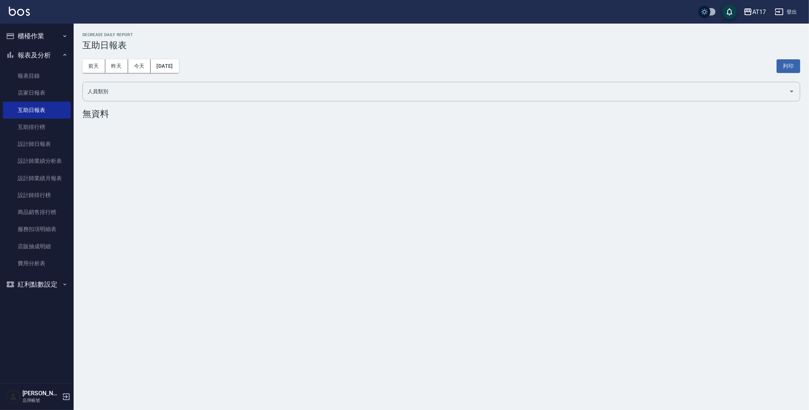
click at [52, 37] on button "櫃檯作業" at bounding box center [37, 36] width 68 height 19
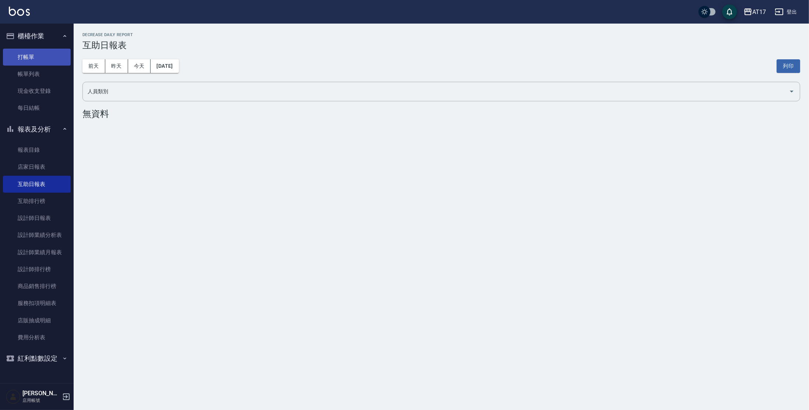
click at [35, 60] on link "打帳單" at bounding box center [37, 57] width 68 height 17
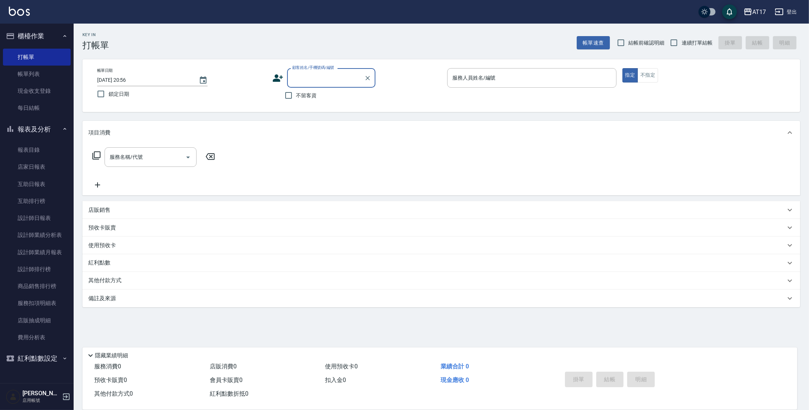
click at [296, 92] on input "不留客資" at bounding box center [288, 95] width 15 height 15
checkbox input "true"
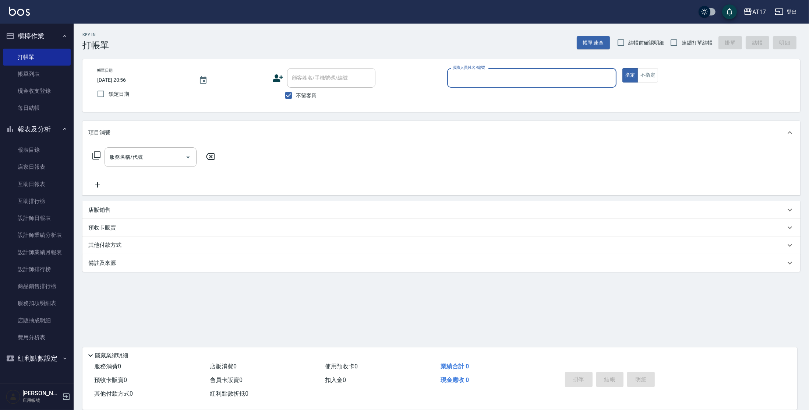
click at [687, 47] on label "連續打單結帳" at bounding box center [689, 42] width 46 height 15
click at [682, 47] on input "連續打單結帳" at bounding box center [673, 42] width 15 height 15
checkbox input "true"
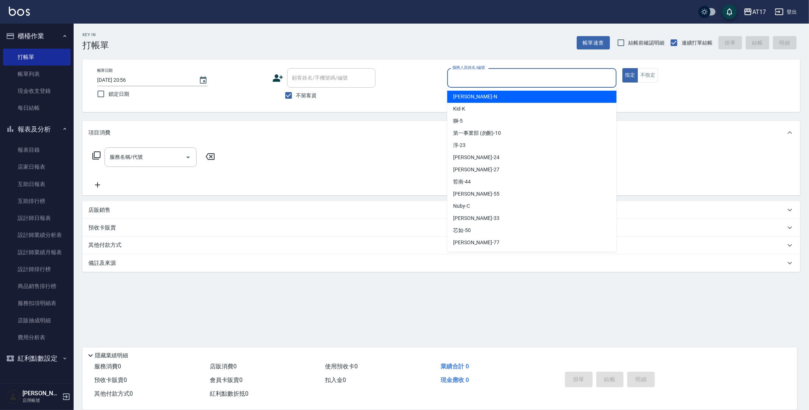
drag, startPoint x: 535, startPoint y: 71, endPoint x: 525, endPoint y: 57, distance: 17.0
click at [535, 71] on input "服務人員姓名/編號" at bounding box center [532, 77] width 163 height 13
type input "[PERSON_NAME]-E"
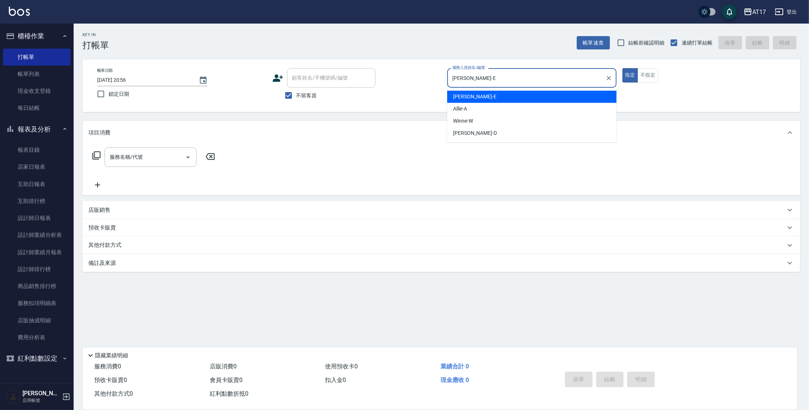
type button "true"
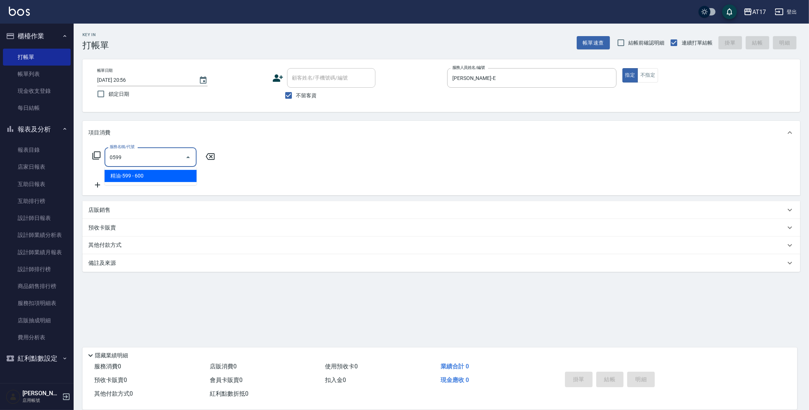
type input "精油-599(0599)"
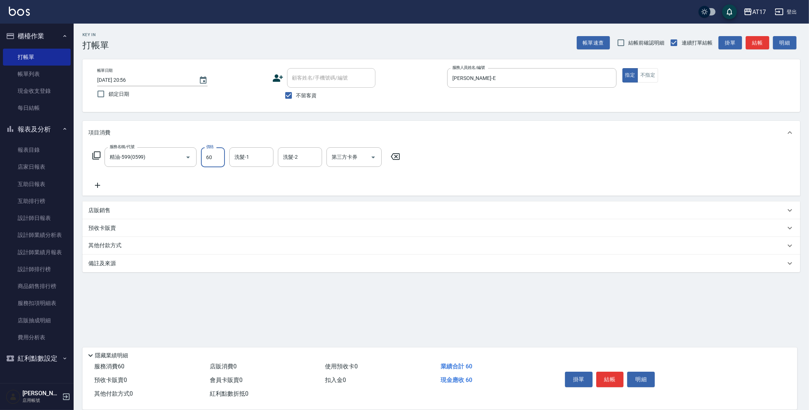
type input "60"
type input "[PERSON_NAME]-55"
click at [223, 156] on input "60" at bounding box center [213, 157] width 24 height 20
type input "600"
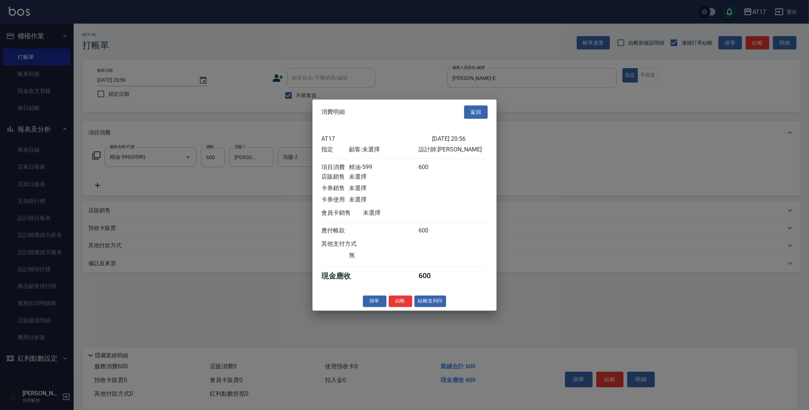
click at [486, 106] on button "返回" at bounding box center [476, 112] width 24 height 14
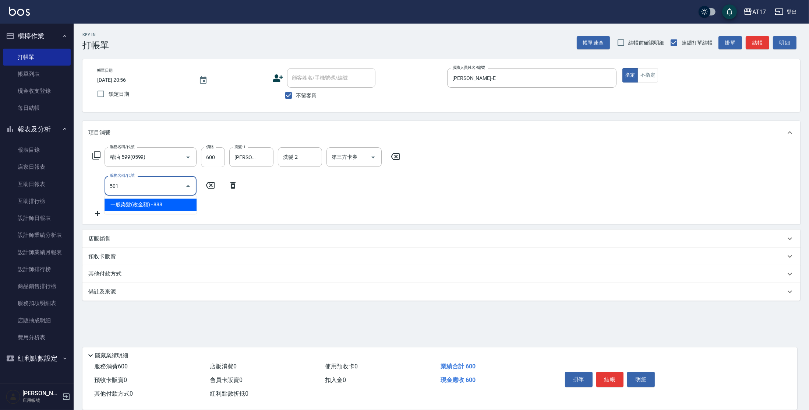
type input "一般染髮(改金額)(501)"
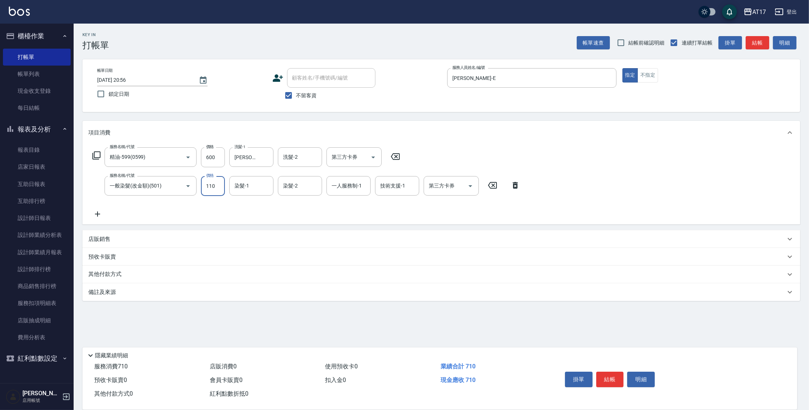
click at [205, 187] on input "110" at bounding box center [213, 186] width 24 height 20
type input "1100"
type input "[PERSON_NAME]-55"
type input "[PERSON_NAME]-E"
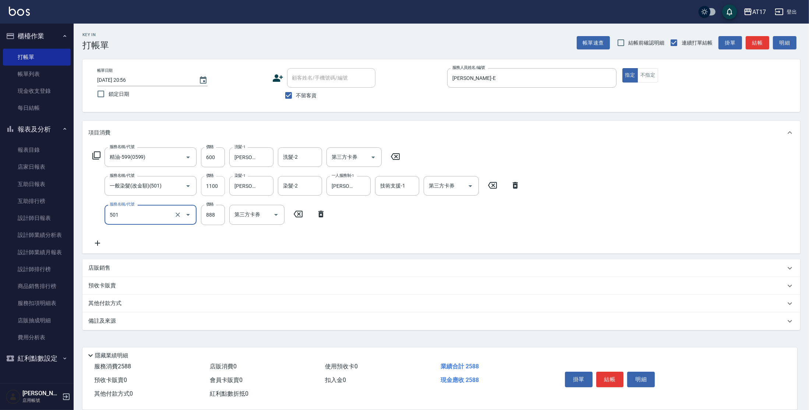
type input "一般染髮(改金額)(501)"
type input "1000"
type input "[PERSON_NAME]-55"
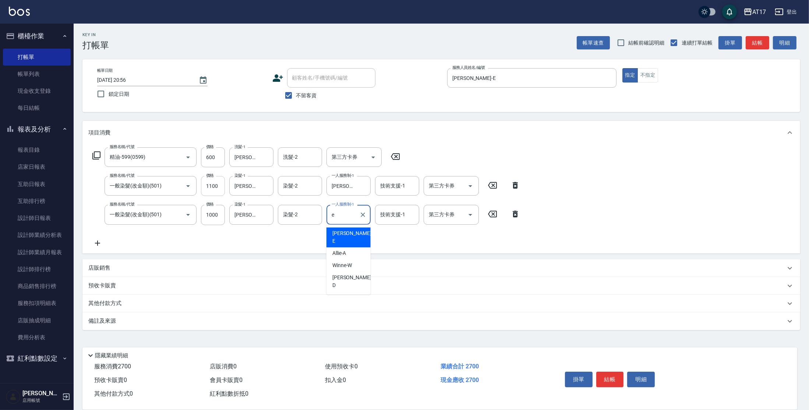
type input "[PERSON_NAME]-E"
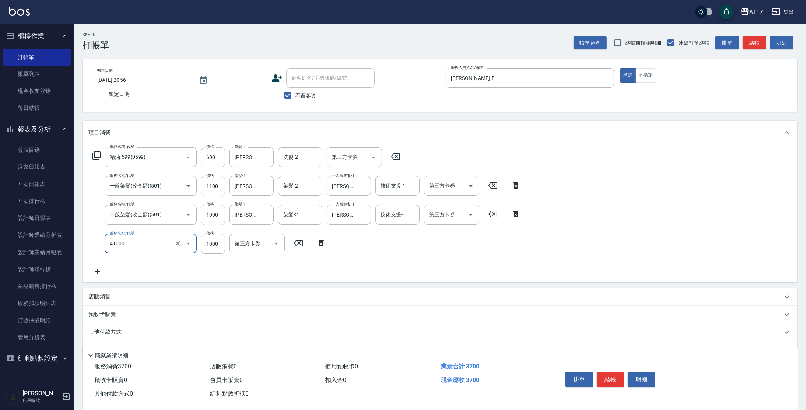
type input "酵素 & 鏡面(41000)"
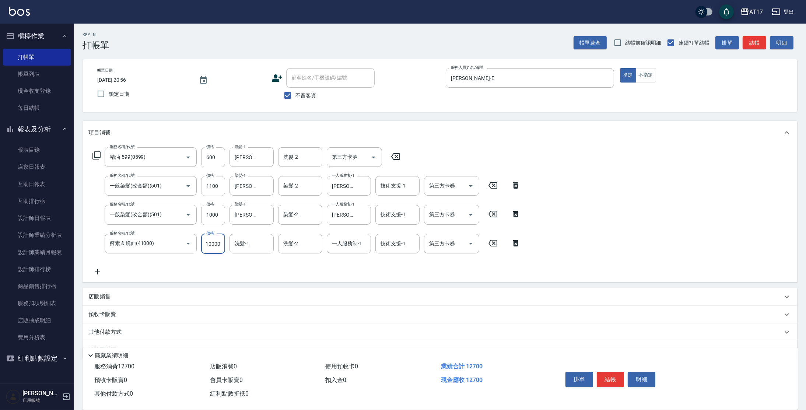
type input "1000"
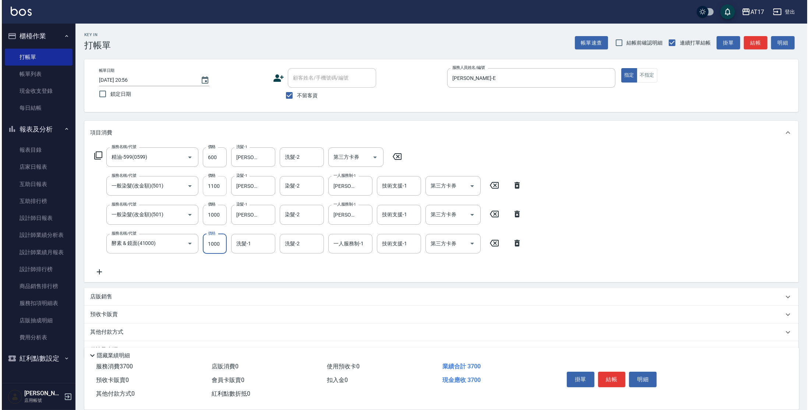
scroll to position [0, 0]
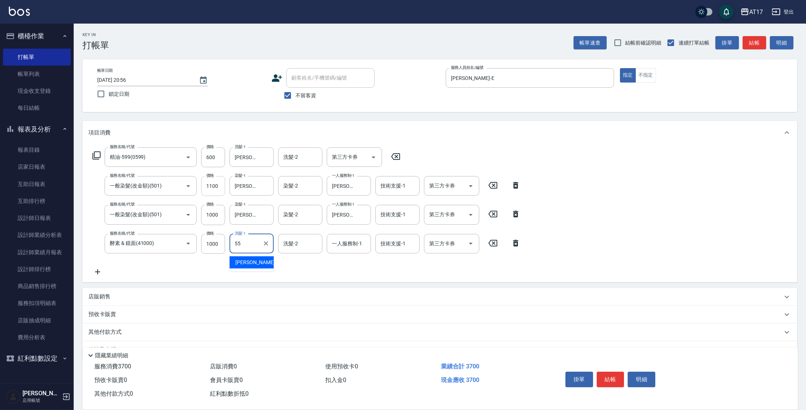
type input "[PERSON_NAME]-55"
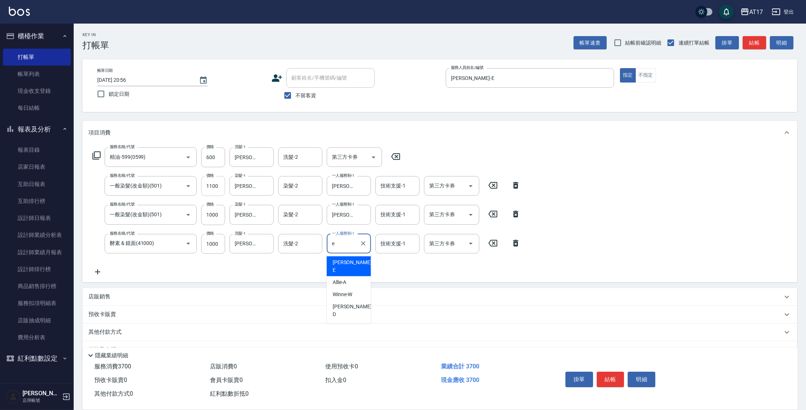
type input "[PERSON_NAME]-E"
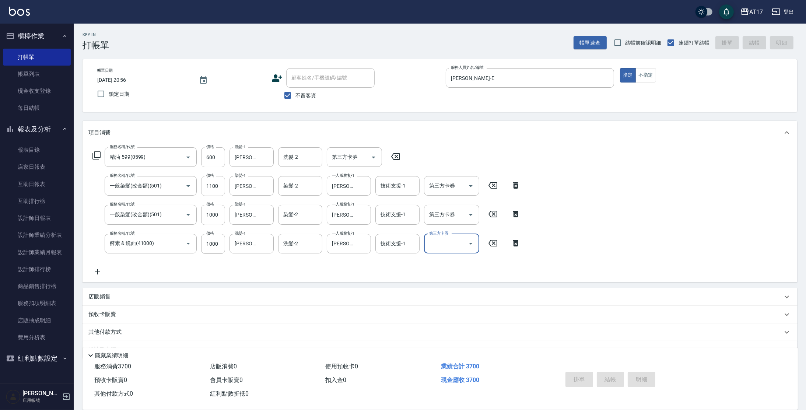
type input "[DATE] 20:57"
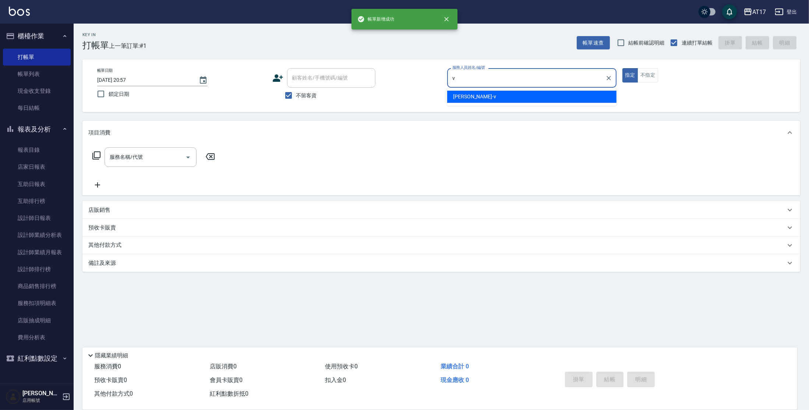
type input "[PERSON_NAME]-v"
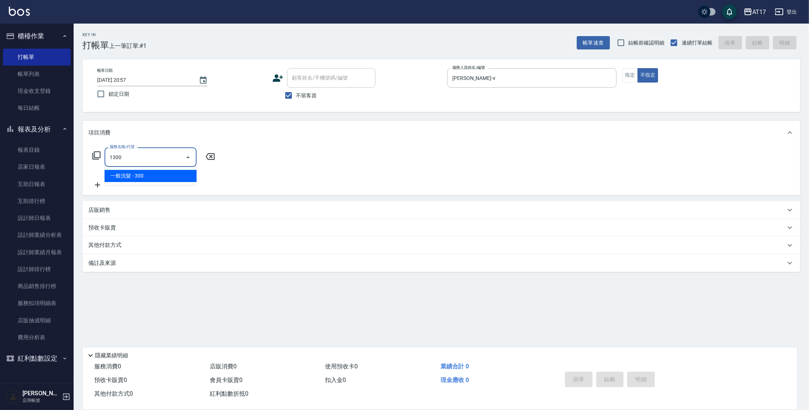
type input "一般洗髮(1300)"
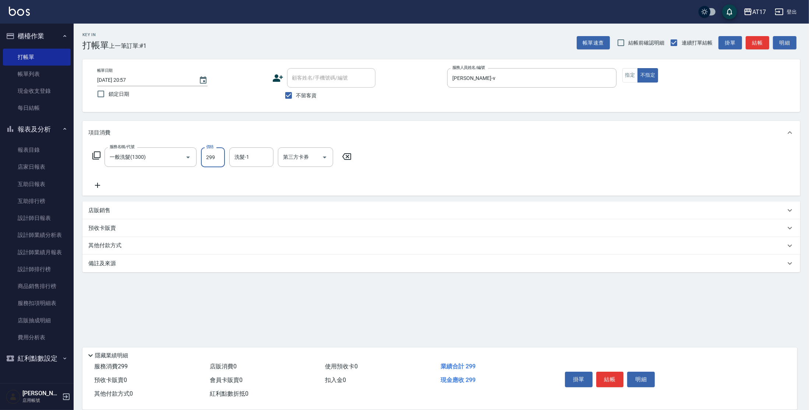
type input "299"
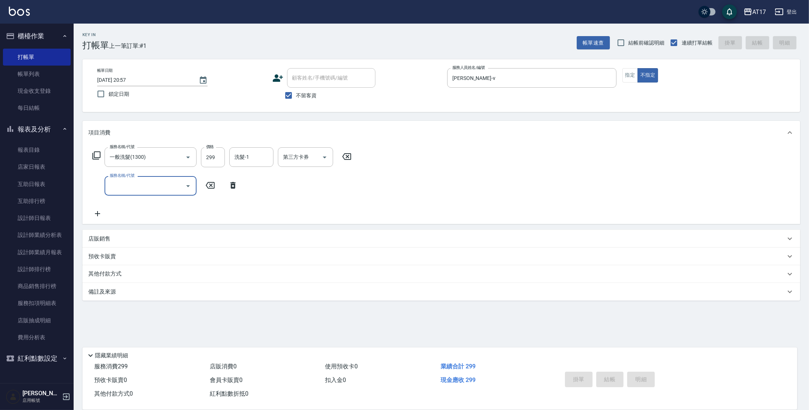
type input "[DATE] 20:58"
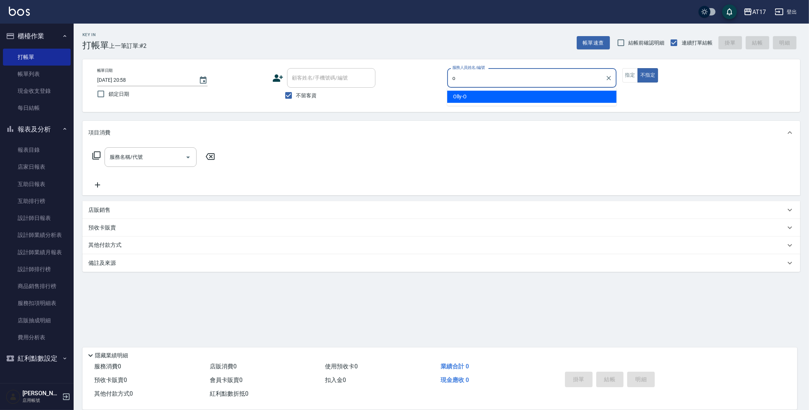
type input "Olly-O"
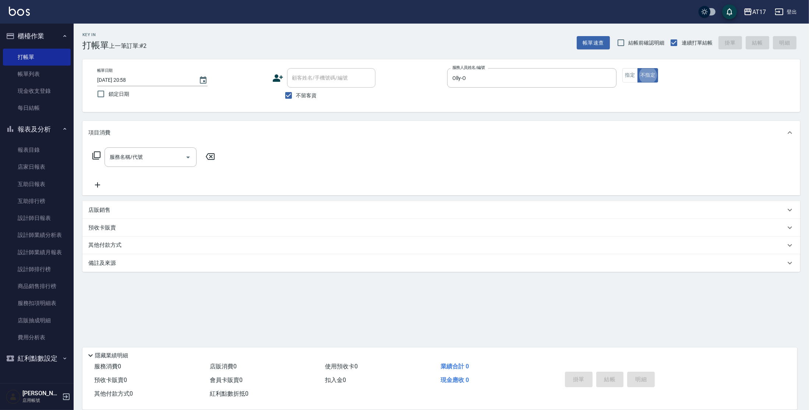
type button "false"
type input "C剪髮套餐(2450)"
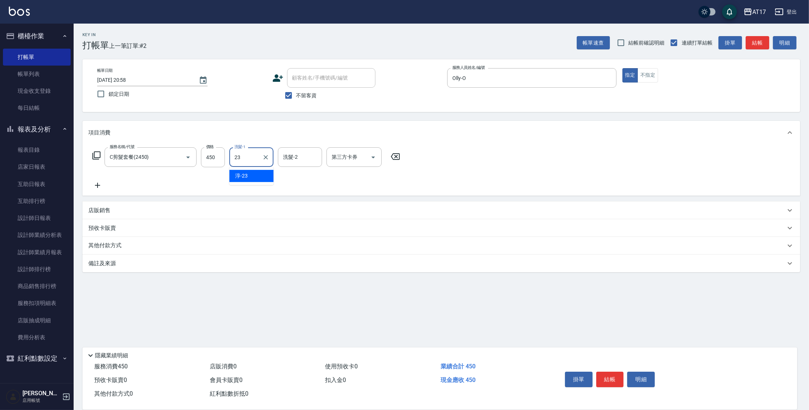
type input "[PERSON_NAME]-23"
click at [217, 153] on input "450" at bounding box center [213, 157] width 24 height 20
type input "500"
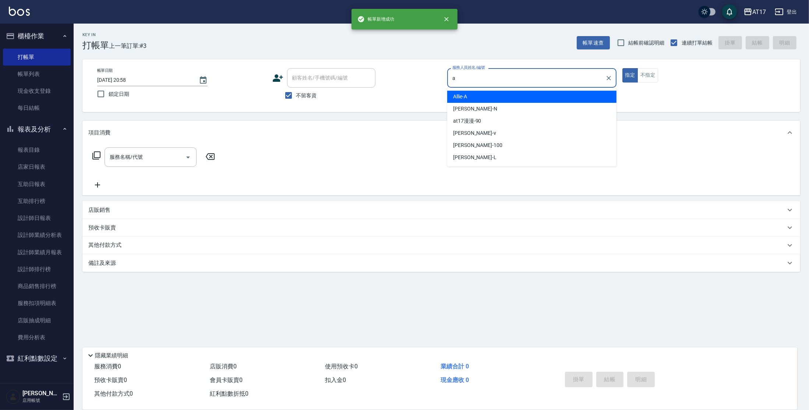
type input "Allie-A"
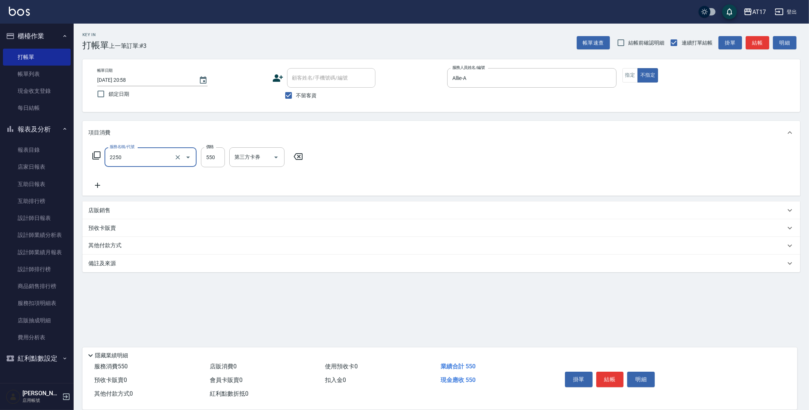
type input "B剪髮套餐(2250)"
type input "欣麗-77"
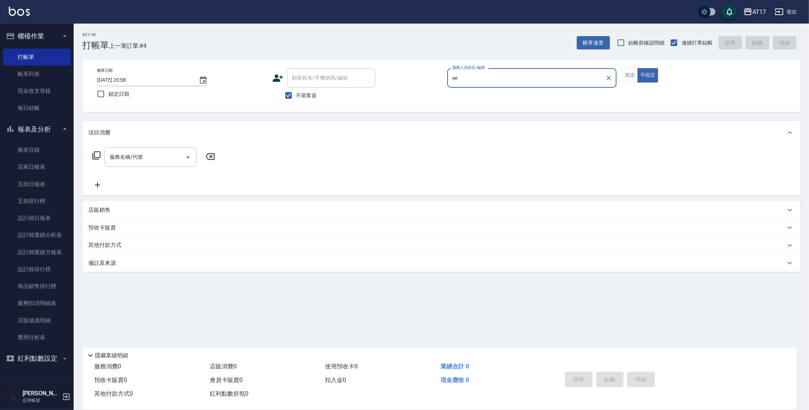
type input "ee"
click at [638, 68] on button "不指定" at bounding box center [648, 75] width 21 height 14
click at [471, 93] on p at bounding box center [531, 92] width 169 height 8
click at [469, 84] on div "服務人員姓名/編號" at bounding box center [531, 78] width 169 height 20
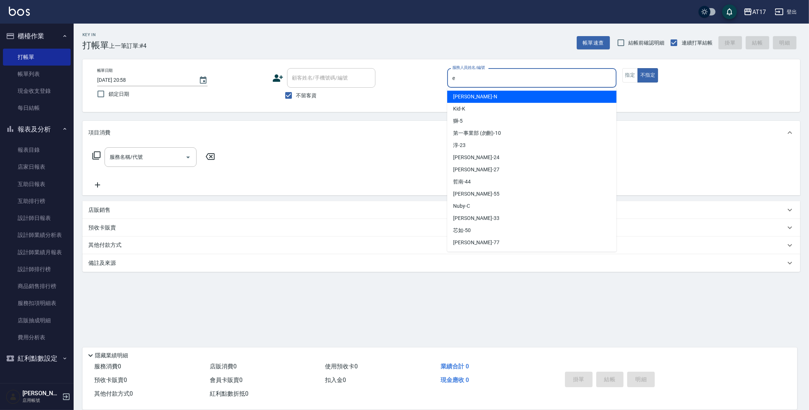
type input "[PERSON_NAME]-E"
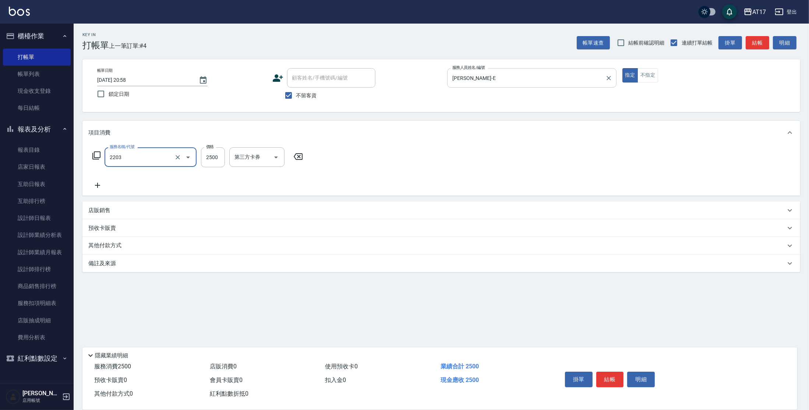
type input "燙髮C餐(短髮)(2203)"
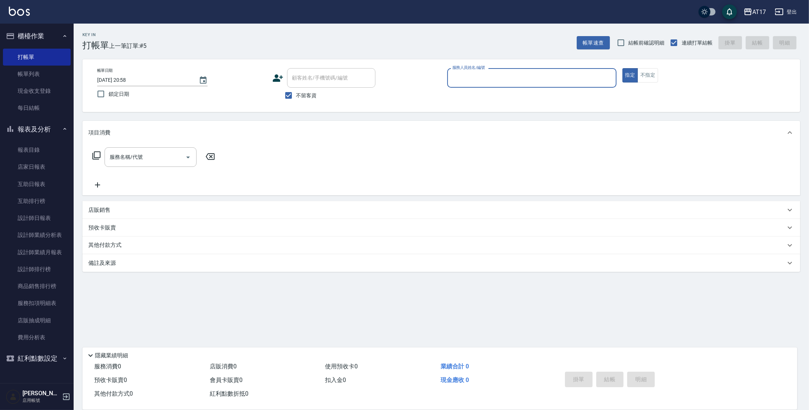
type input "e"
type input "Winne-W"
type input "2"
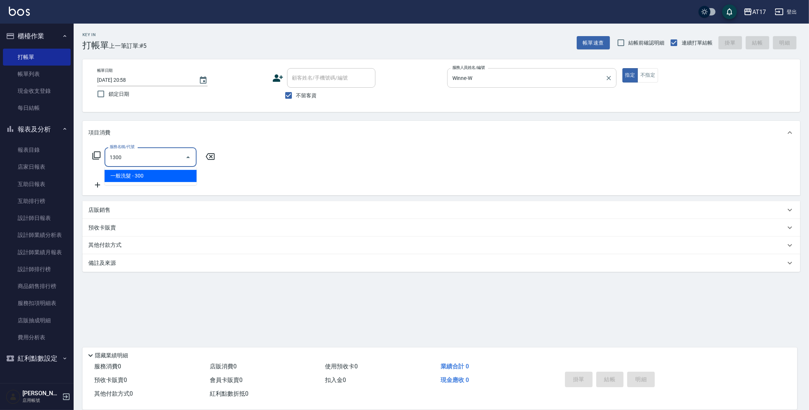
type input "一般洗髮(1300)"
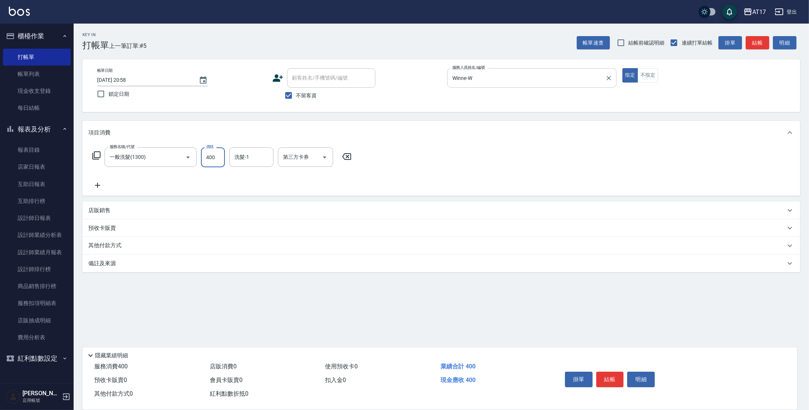
type input "400"
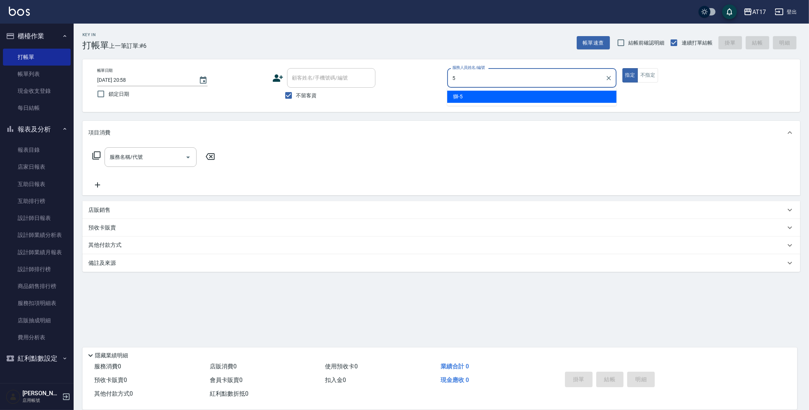
type input "獅-5"
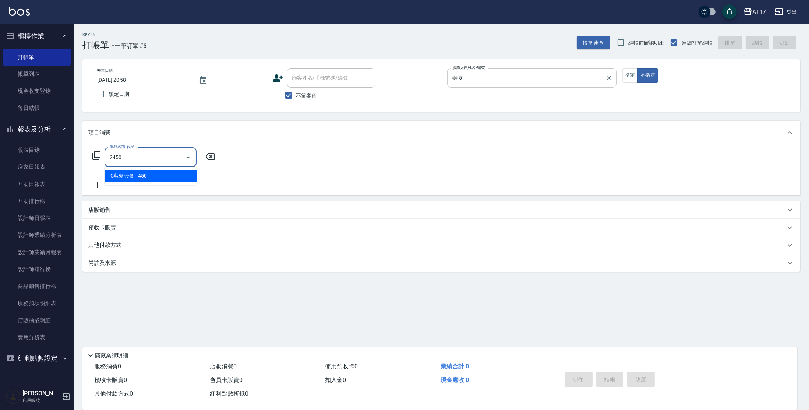
type input "C剪髮套餐(2450)"
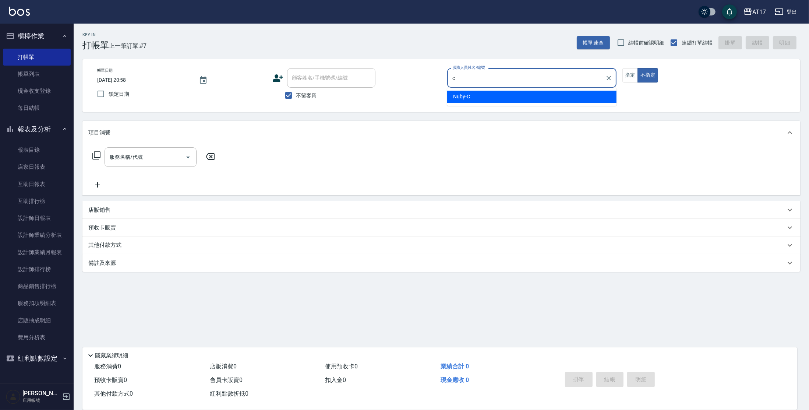
type input "Nuby-C"
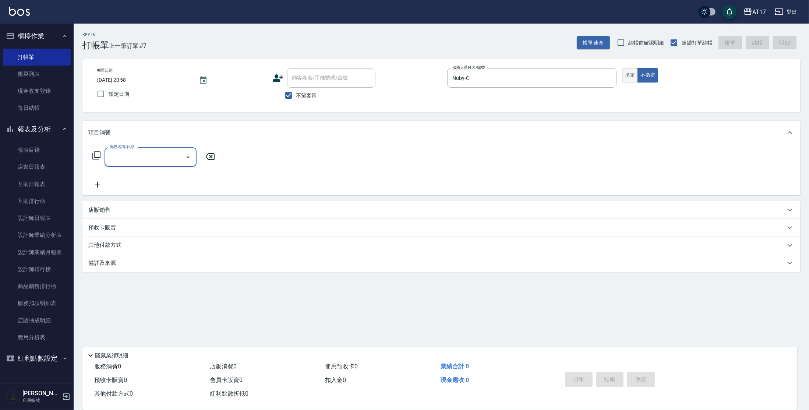
drag, startPoint x: 626, startPoint y: 72, endPoint x: 633, endPoint y: 68, distance: 7.6
click at [626, 72] on button "指定" at bounding box center [631, 75] width 16 height 14
type input "精油-599(0599)"
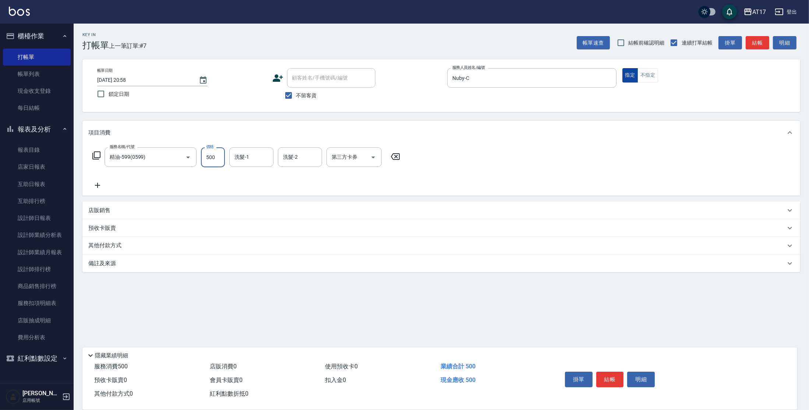
type input "500"
type input "Winne-W"
type input "儲值卡"
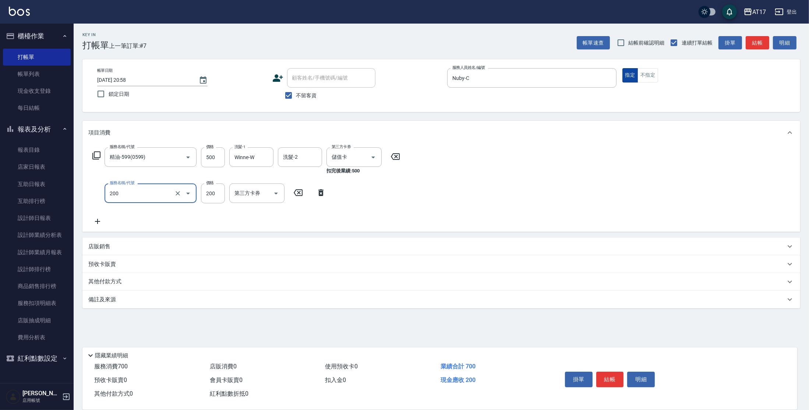
type input "剪髮(200)"
type input "400"
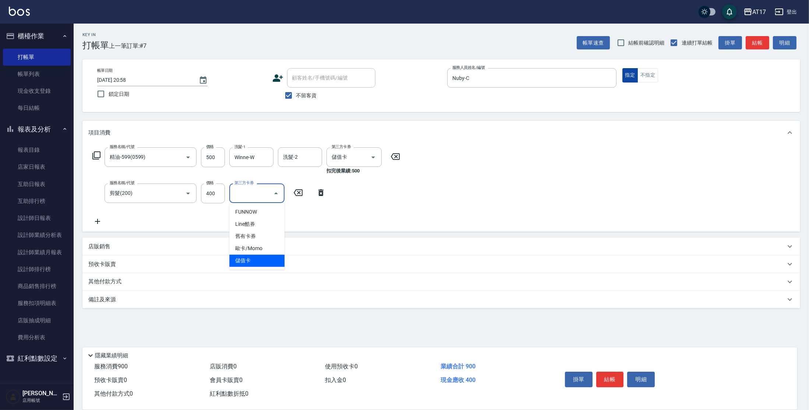
type input "儲值卡"
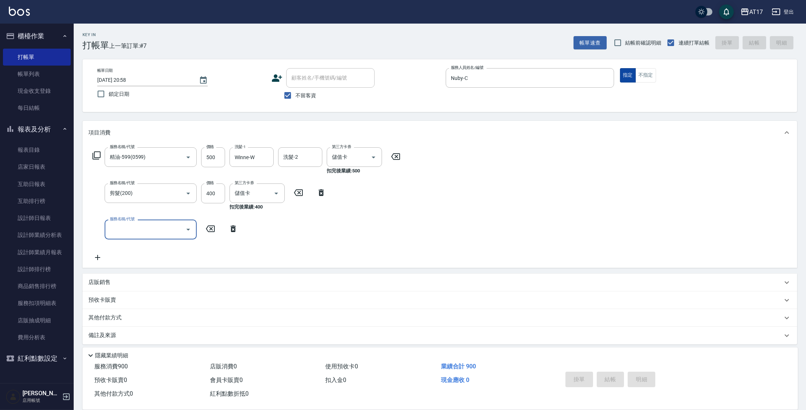
type input "[DATE] 20:59"
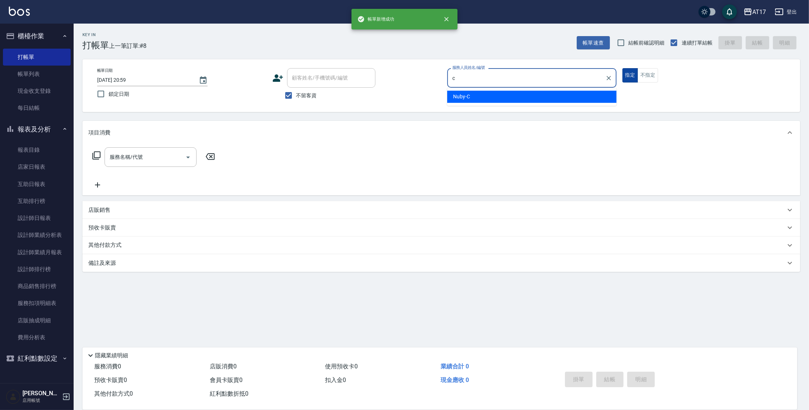
type input "Nuby-C"
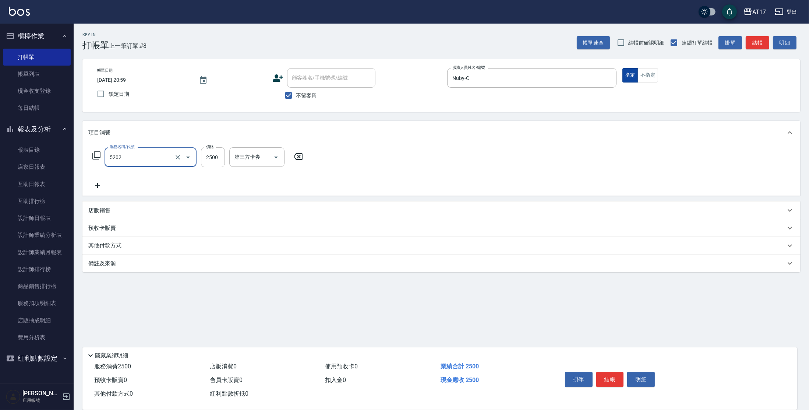
type input "染髮B餐(短髮)(5202)"
type input "2600"
type input "Winne-W"
type input "Nuby-C"
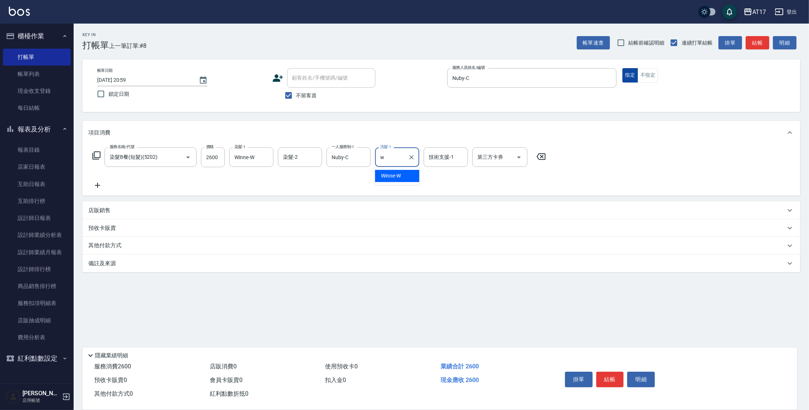
type input "Winne-W"
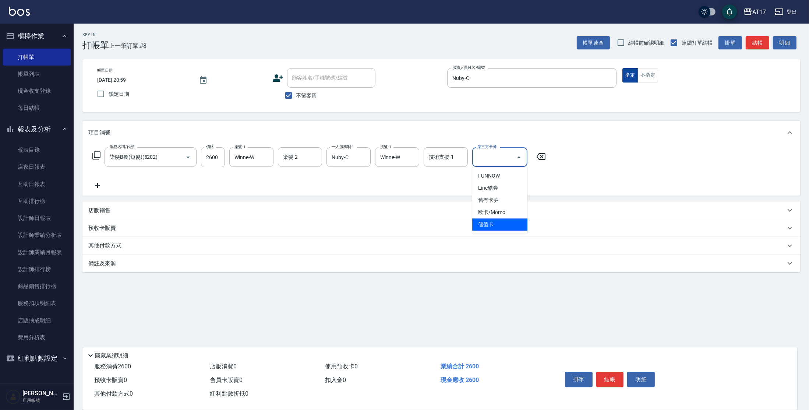
type input "儲值卡"
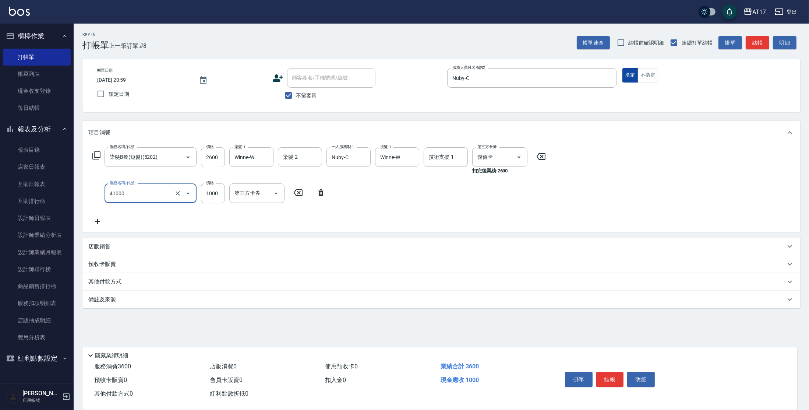
type input "酵素 & 鏡面(41000)"
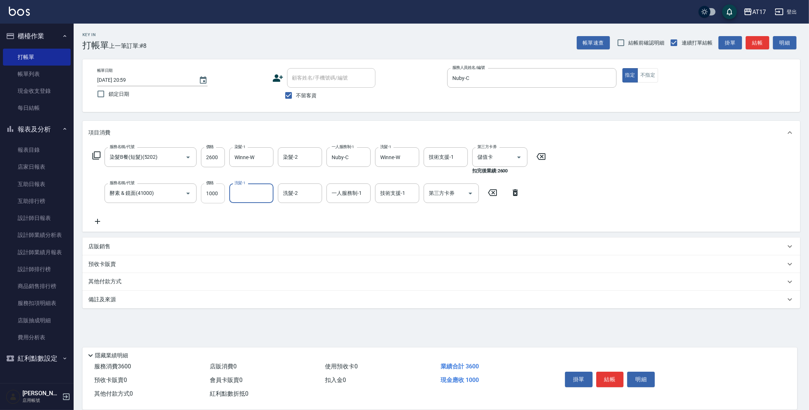
click at [217, 191] on input "1000" at bounding box center [213, 193] width 24 height 20
type input "1600"
type input "Winne-W"
type input "Nuby-C"
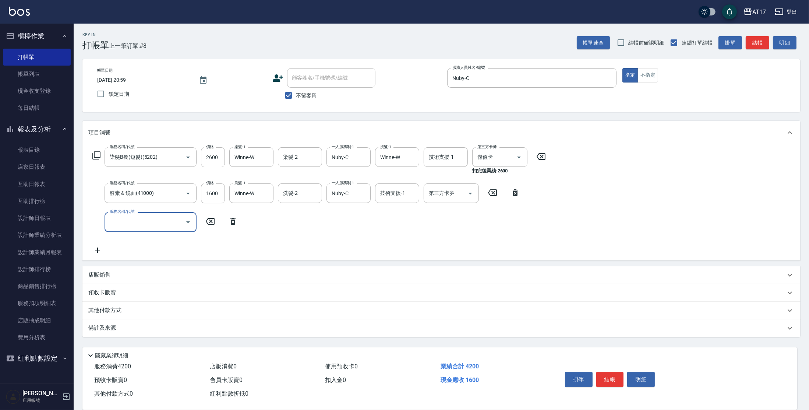
drag, startPoint x: 441, startPoint y: 193, endPoint x: 457, endPoint y: 180, distance: 20.9
click at [448, 189] on div "第三方卡券 第三方卡券" at bounding box center [451, 193] width 55 height 20
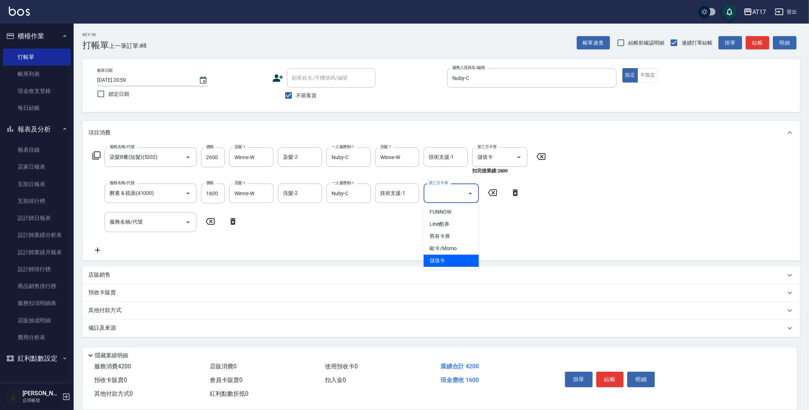
type input "儲值卡"
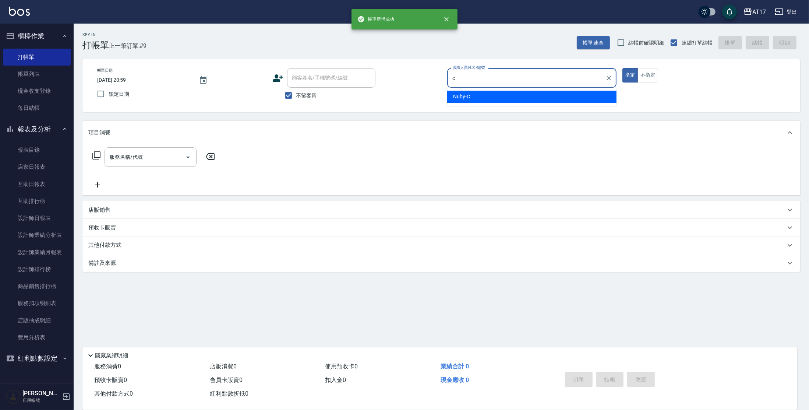
type input "Nuby-C"
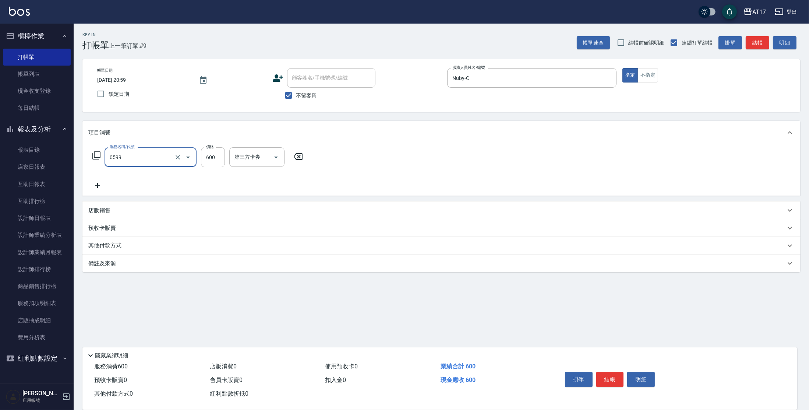
type input "精油-599(0599)"
type input "500"
type input "[PERSON_NAME]-55"
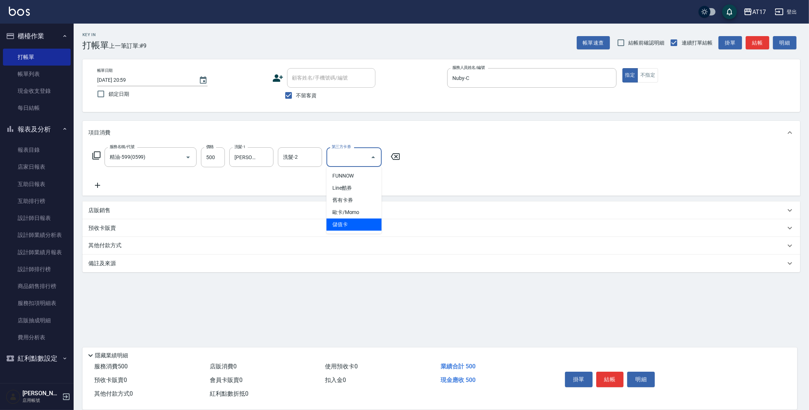
type input "儲值卡"
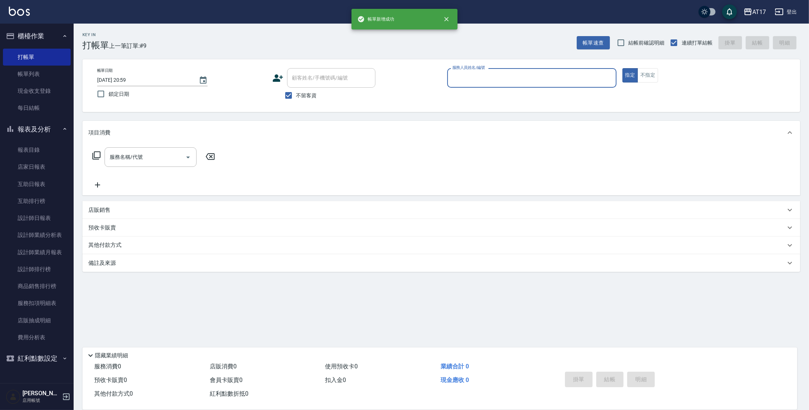
type input "d"
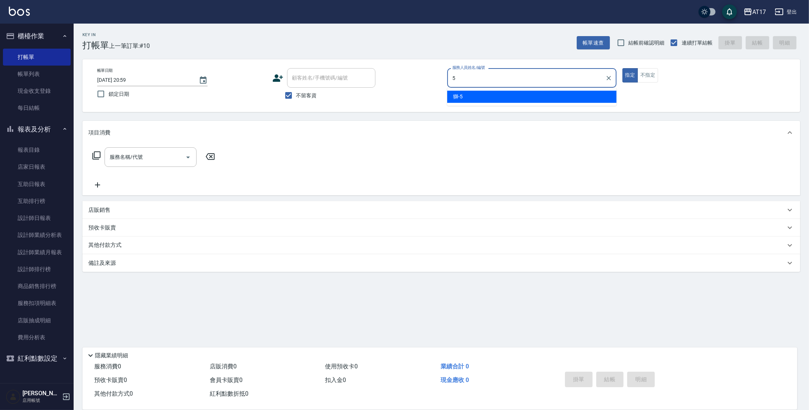
type input "獅-5"
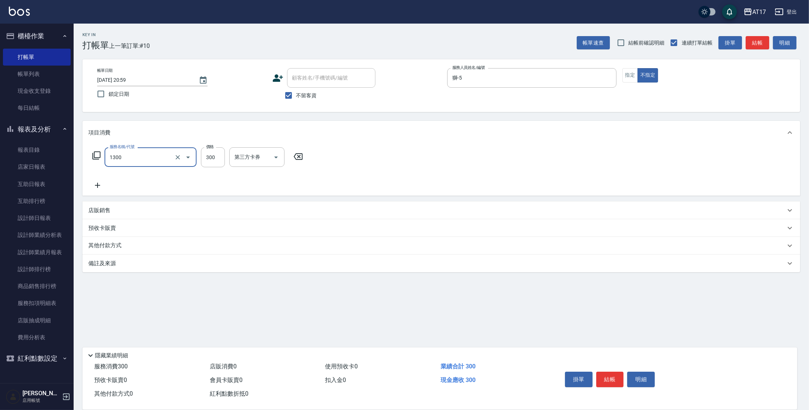
type input "一般洗髮(1300)"
type input "299"
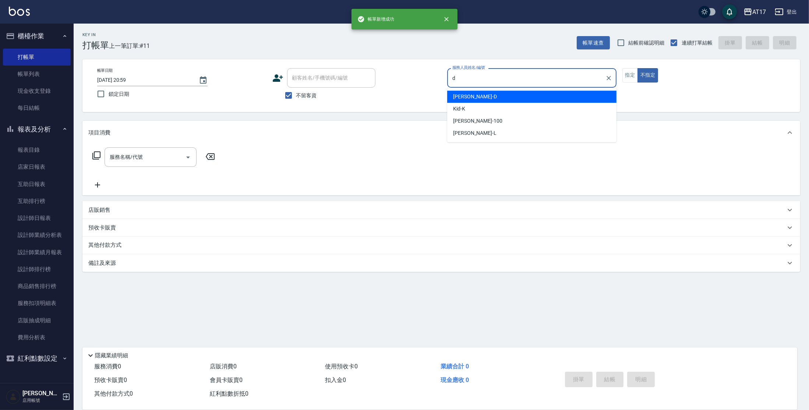
type input "[PERSON_NAME]-D"
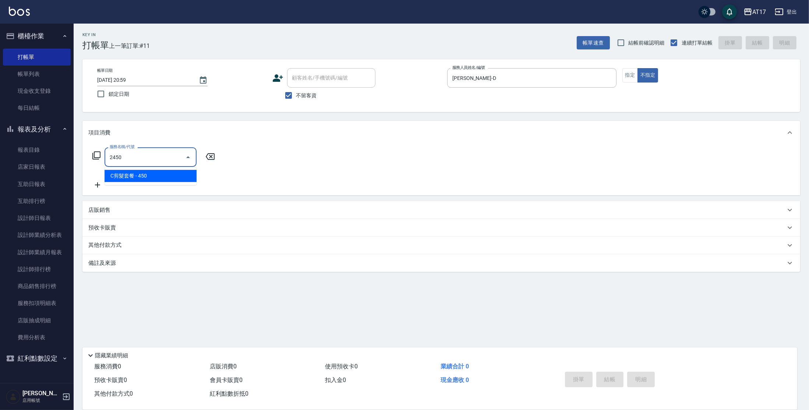
type input "C剪髮套餐(2450)"
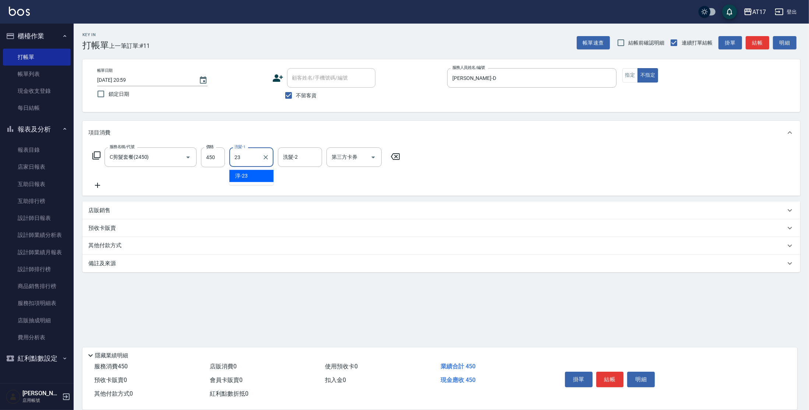
type input "[PERSON_NAME]-23"
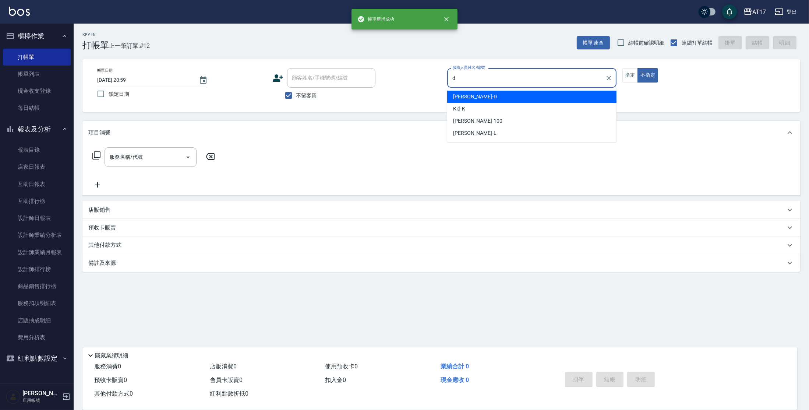
type input "[PERSON_NAME]-D"
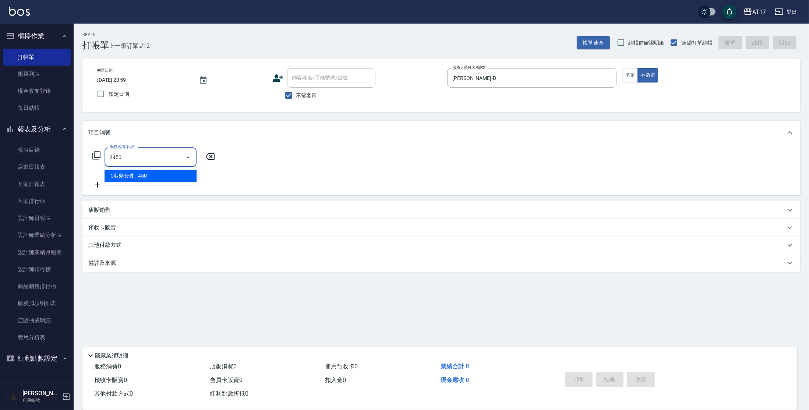
type input "C剪髮套餐(2450)"
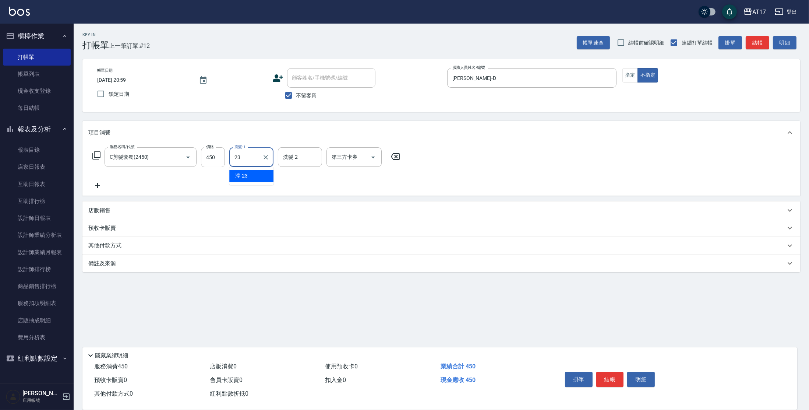
type input "[PERSON_NAME]-23"
click at [628, 71] on button "指定" at bounding box center [631, 75] width 16 height 14
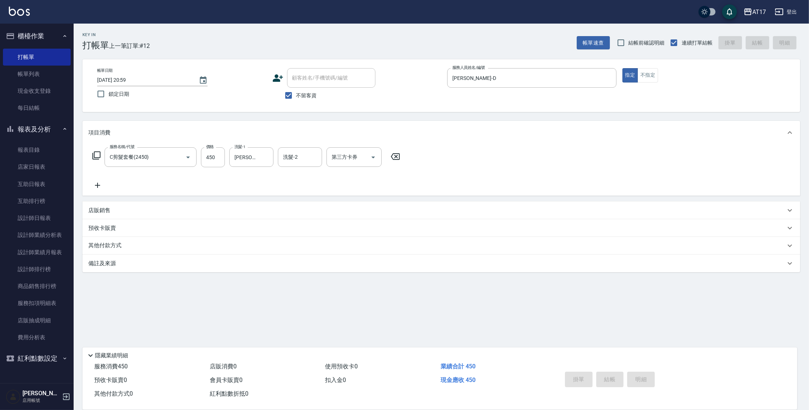
type input "[DATE] 21:00"
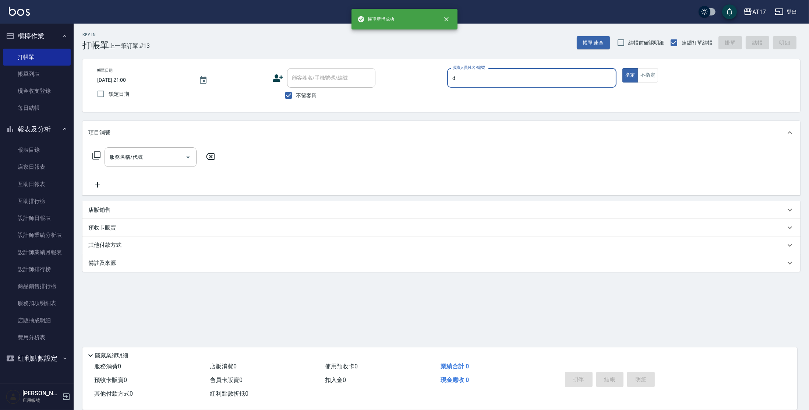
type input "[PERSON_NAME]-D"
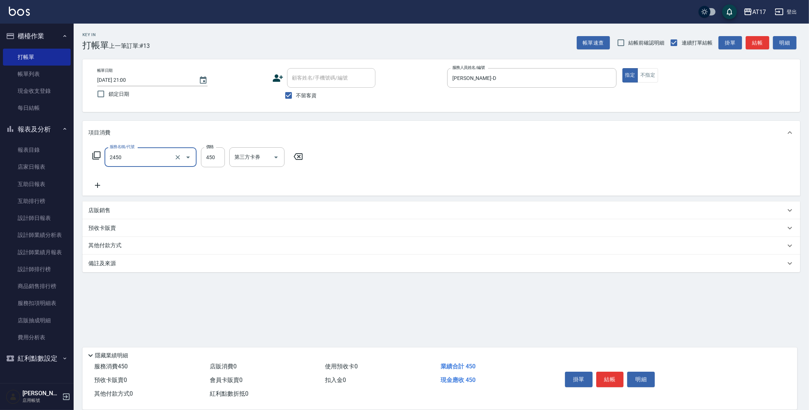
type input "C剪髮套餐(2450)"
type input "[PERSON_NAME]-23"
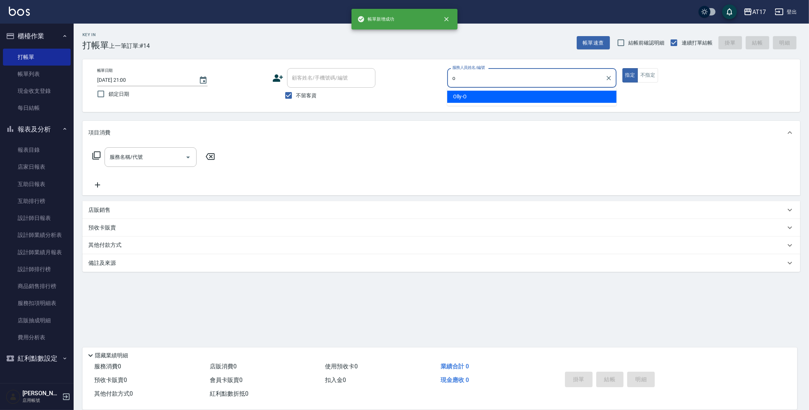
type input "Olly-O"
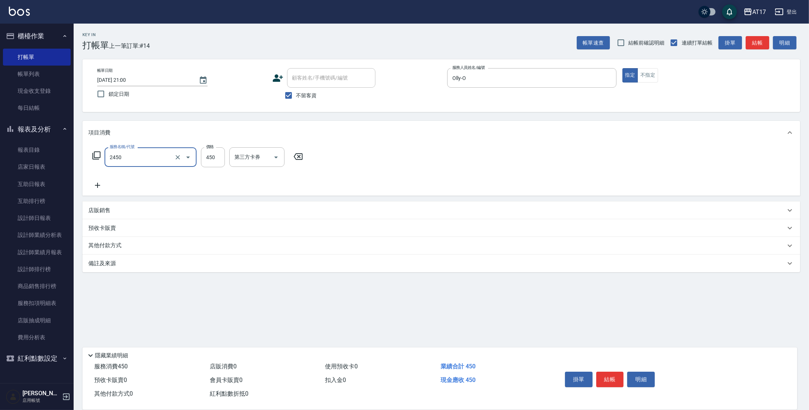
type input "C剪髮套餐(2450)"
type input "300"
type input "哲南-44"
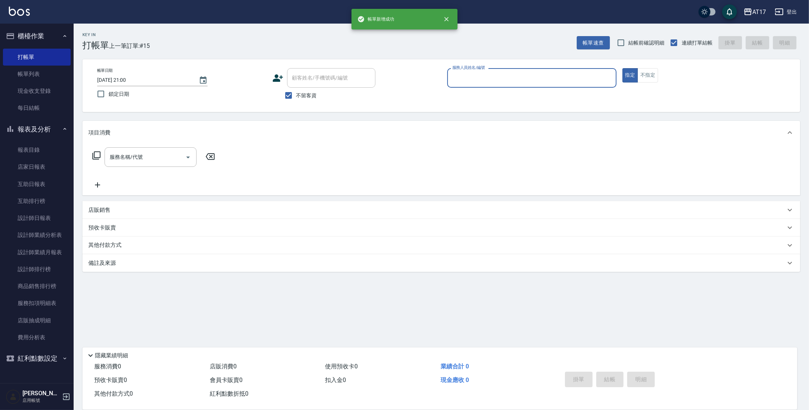
type input "c"
type input "[PERSON_NAME]-v"
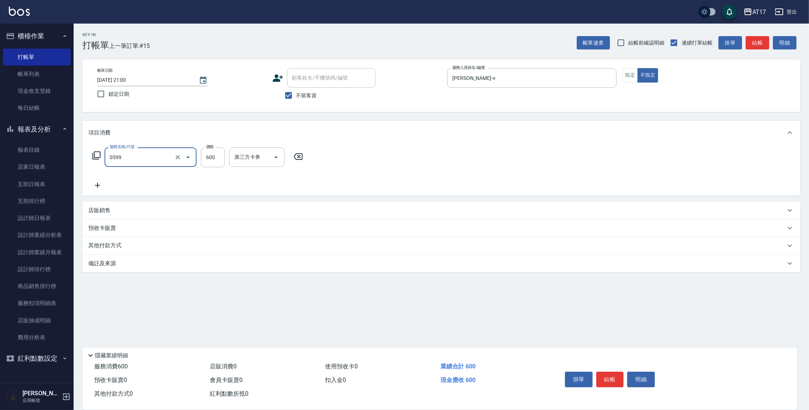
type input "精油-599(0599)"
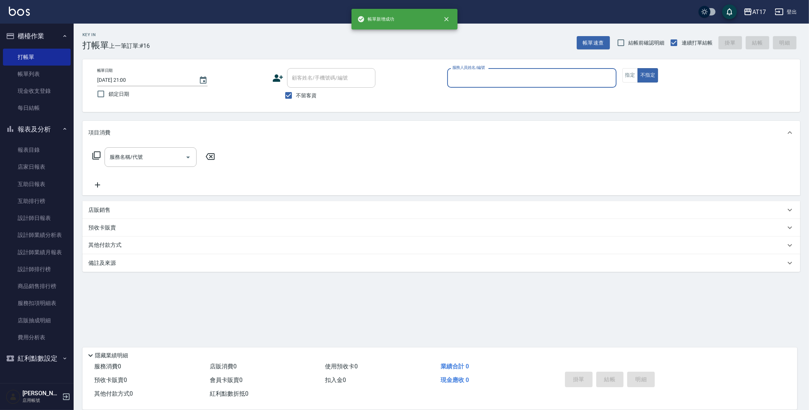
type input "s"
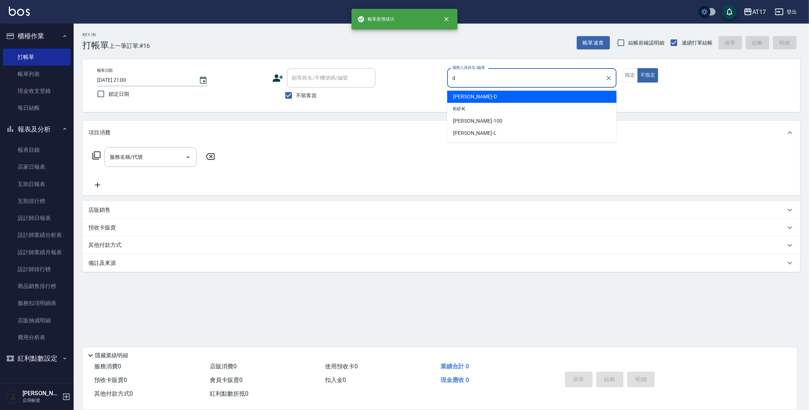
type input "[PERSON_NAME]-D"
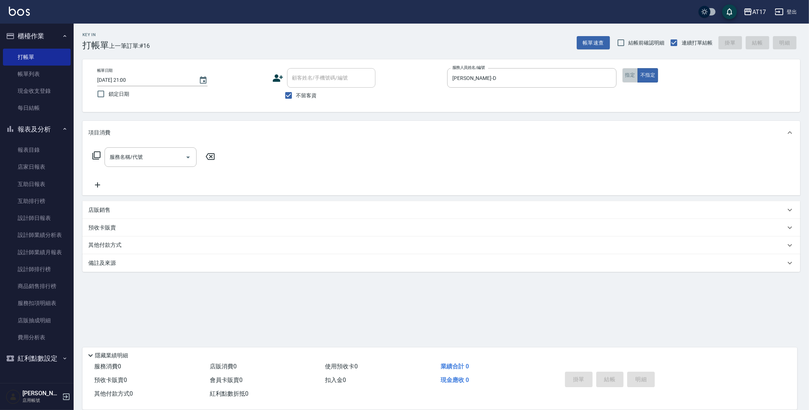
click at [629, 74] on button "指定" at bounding box center [631, 75] width 16 height 14
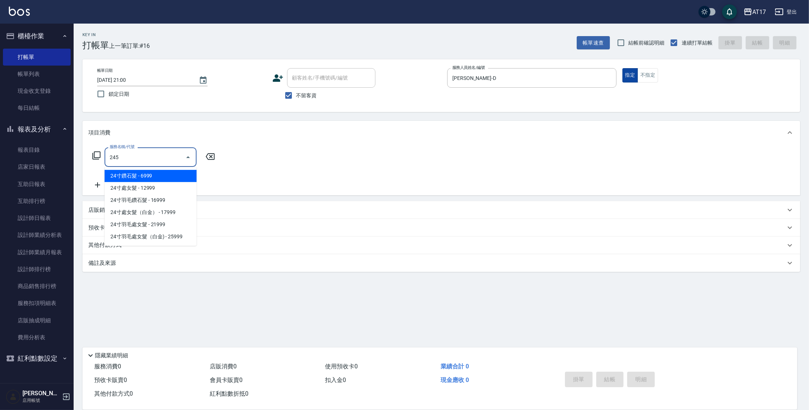
type input "2450"
type input "C剪髮套餐(2450)"
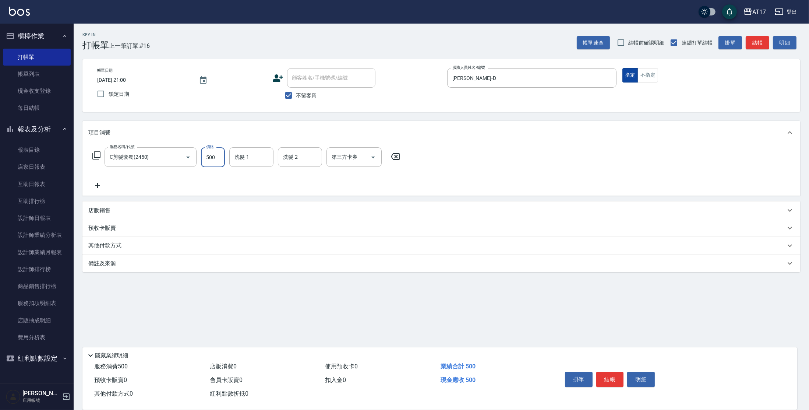
type input "500"
type input "哲南-44"
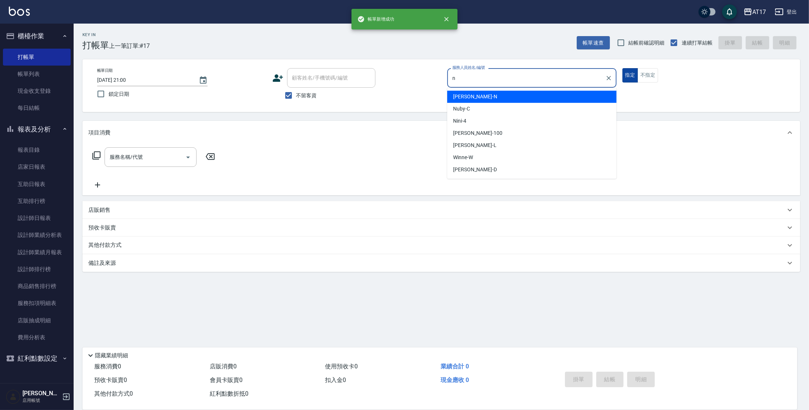
type input "[PERSON_NAME]-N"
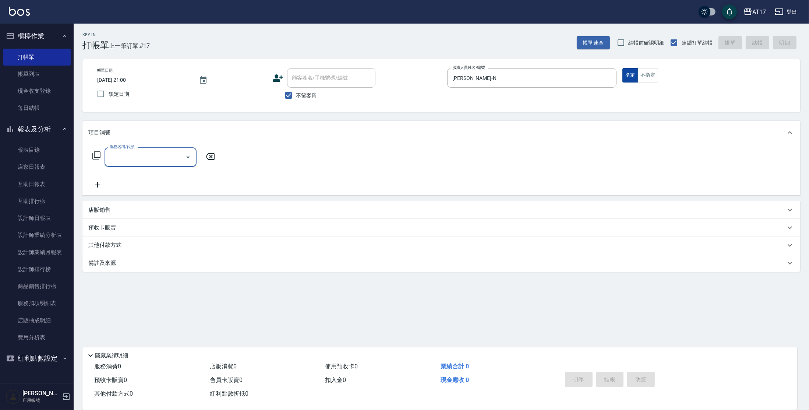
type input "1"
type input "一般燙(改金額)(201)"
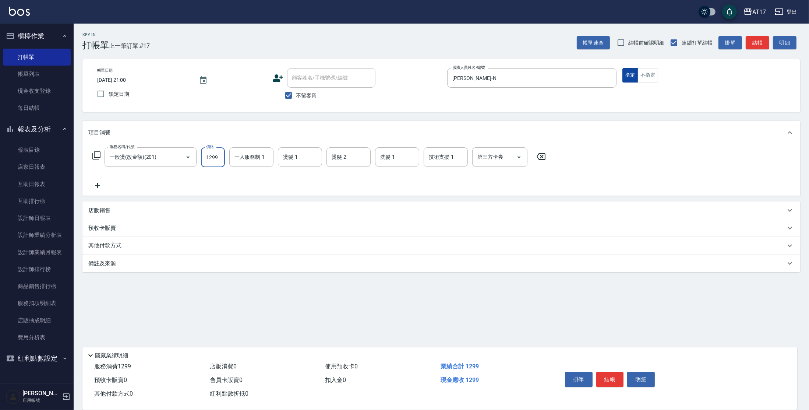
type input "1299"
type input "v"
type input "b"
type input "[PERSON_NAME]-N"
type input "[PERSON_NAME]-22"
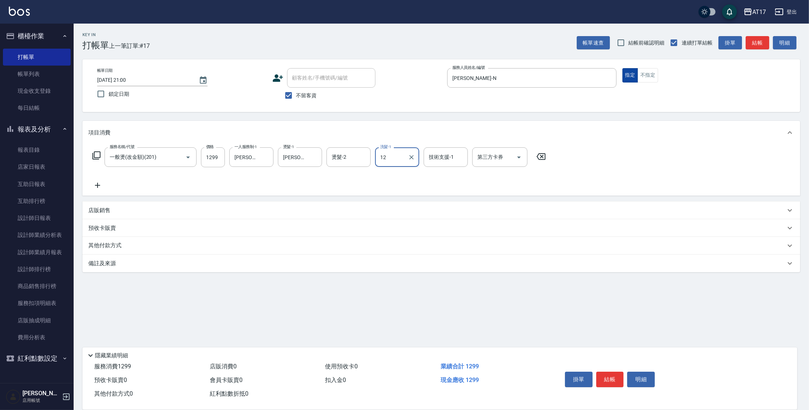
type input "1"
type input "[PERSON_NAME]-22"
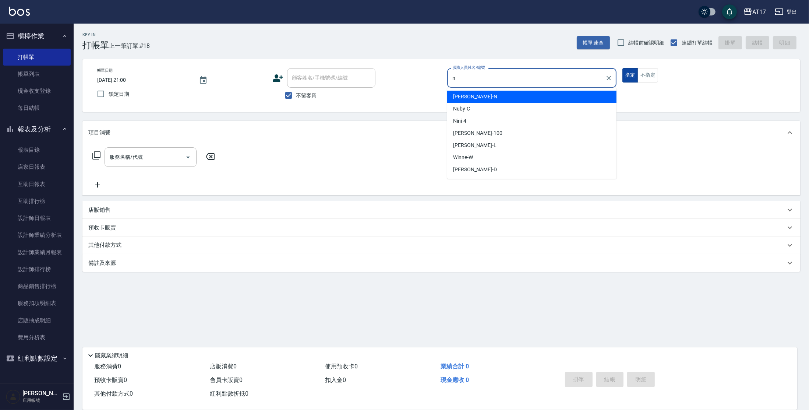
type input "[PERSON_NAME]-N"
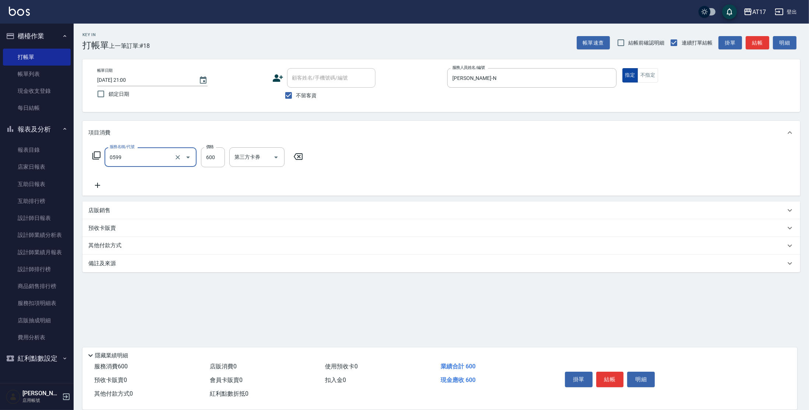
type input "精油-599(0599)"
type input "[PERSON_NAME]-22"
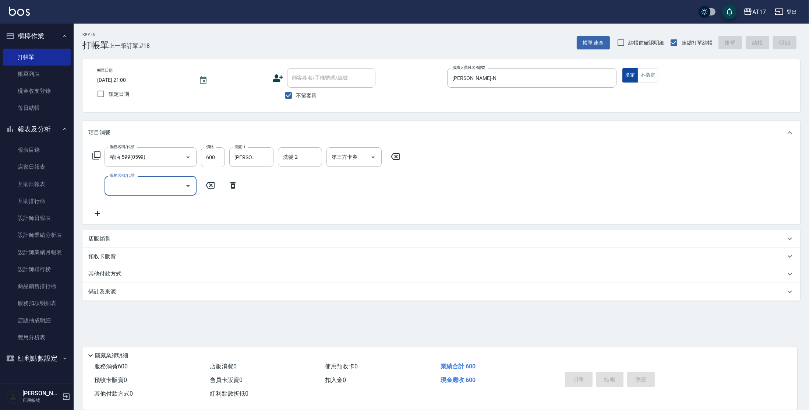
type input "[DATE] 21:01"
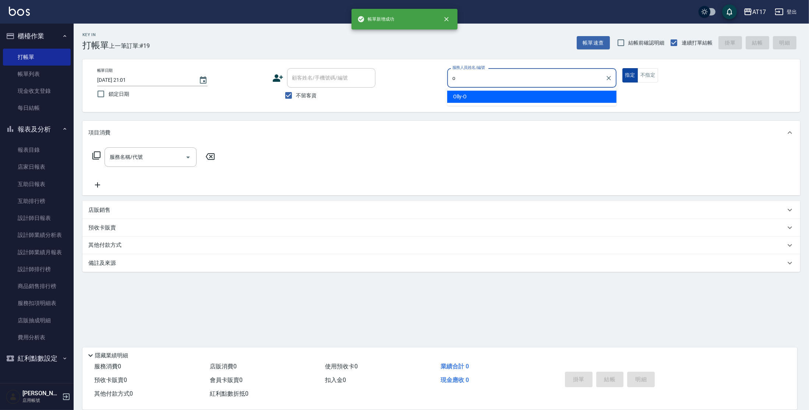
type input "Olly-O"
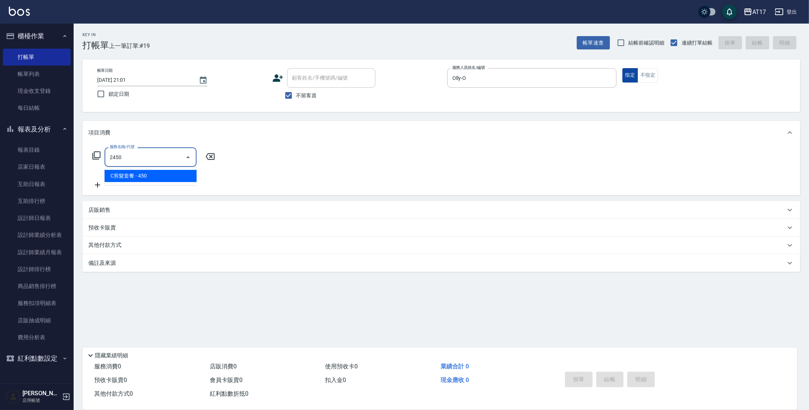
type input "C剪髮套餐(2450)"
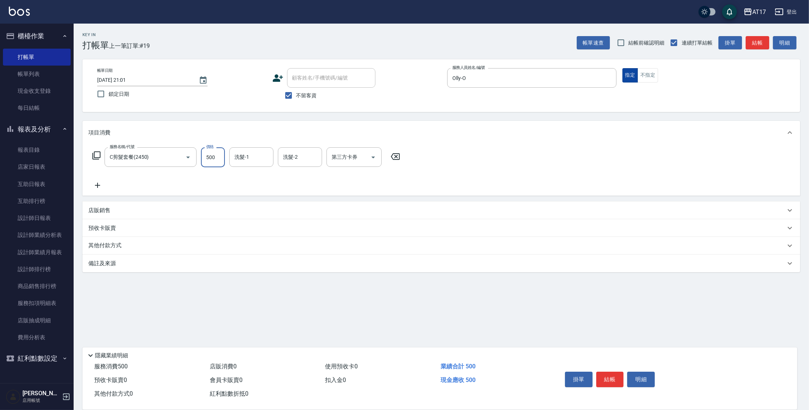
type input "500"
type input "[PERSON_NAME]-23"
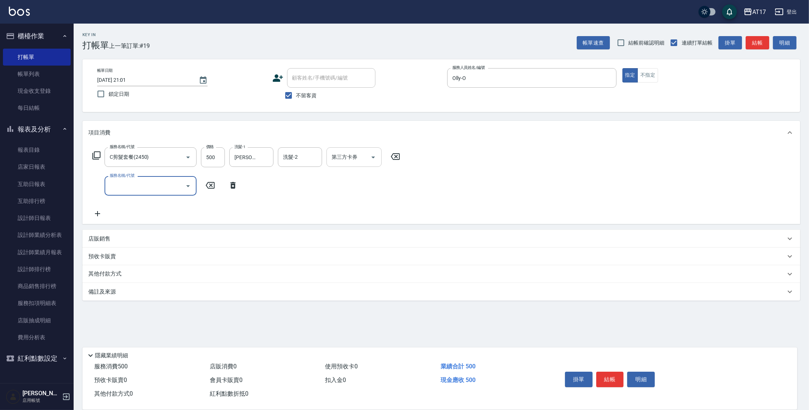
click at [365, 161] on input "第三方卡券" at bounding box center [349, 157] width 38 height 13
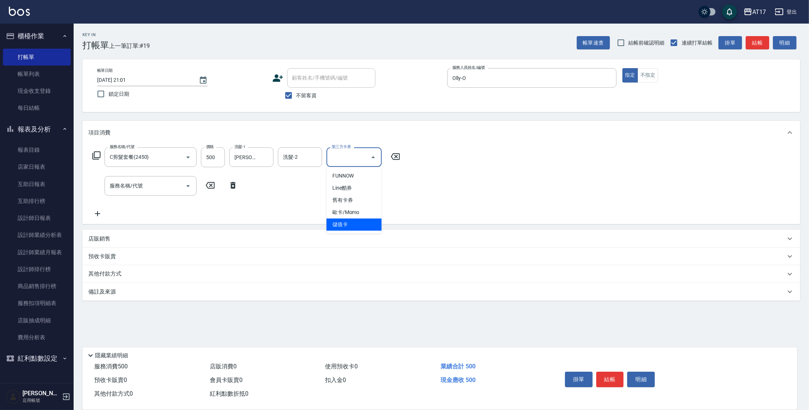
type input "儲值卡"
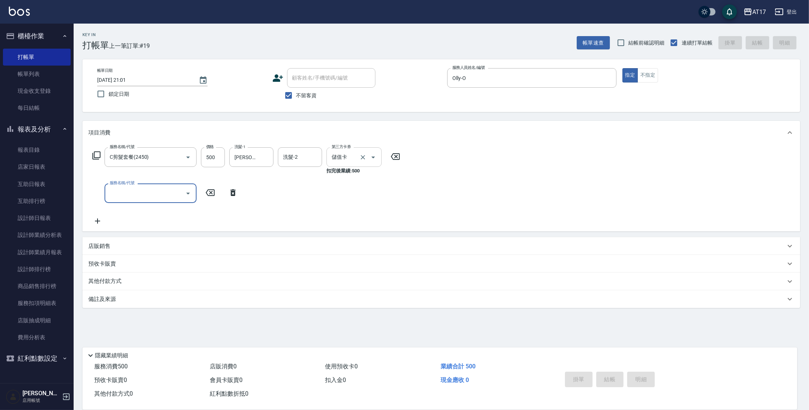
type input "[DATE] 21:02"
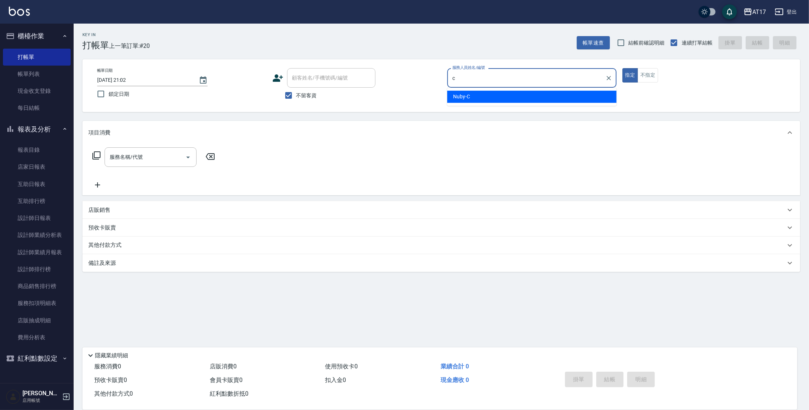
type input "Nuby-C"
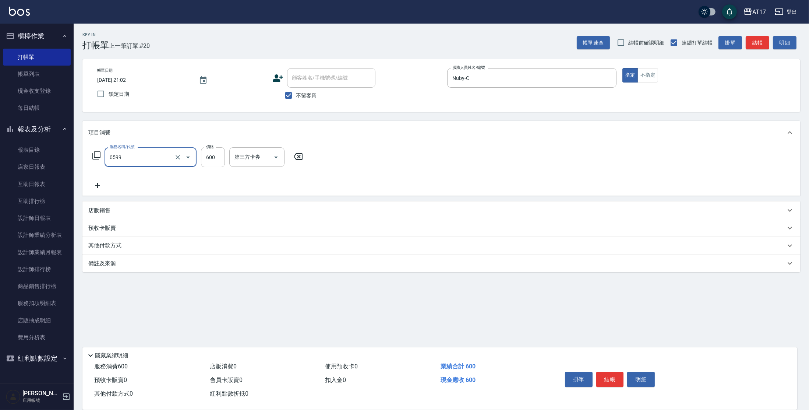
type input "精油-599(0599)"
drag, startPoint x: 179, startPoint y: 156, endPoint x: 190, endPoint y: 138, distance: 20.8
click at [181, 154] on icon "Clear" at bounding box center [177, 157] width 7 height 7
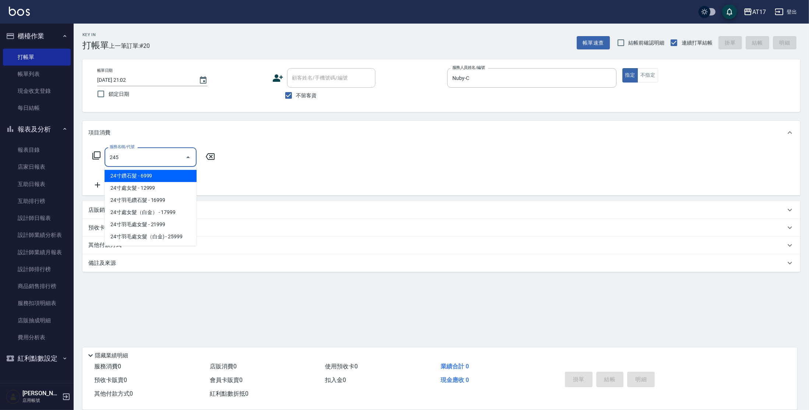
type input "2450"
type input "0"
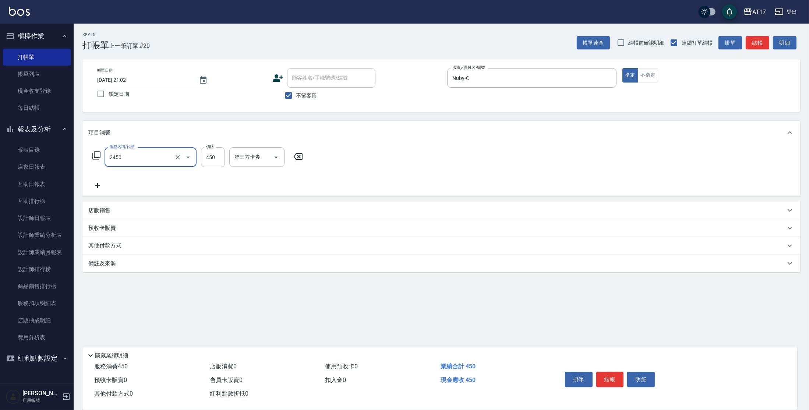
type input "C剪髮套餐(2450)"
type input "600"
type input "[PERSON_NAME]-55"
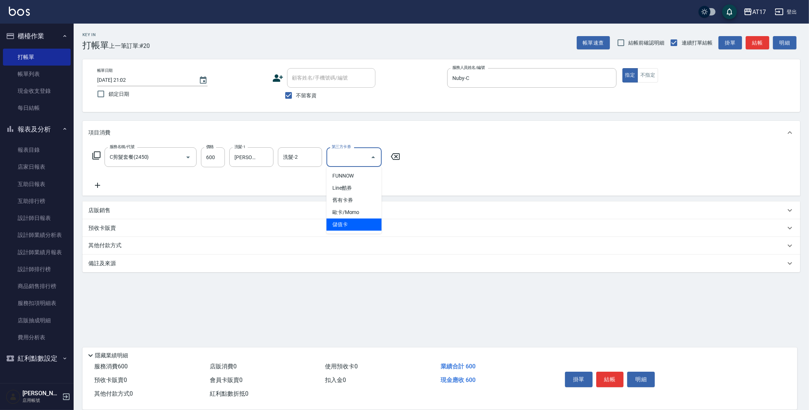
type input "儲值卡"
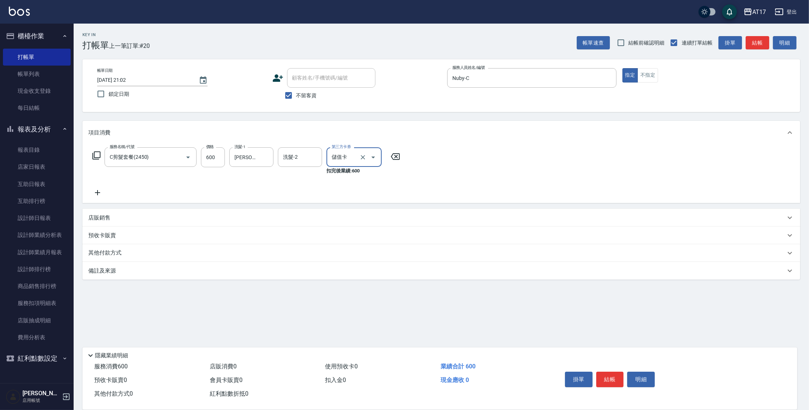
click at [112, 212] on div "店販銷售" at bounding box center [441, 218] width 718 height 18
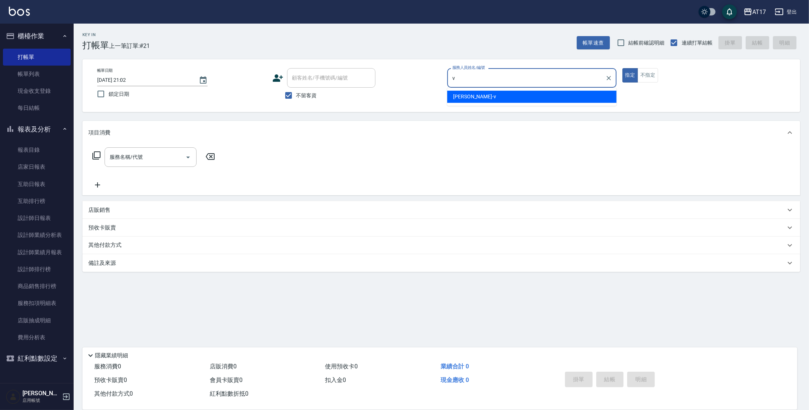
type input "[PERSON_NAME]-v"
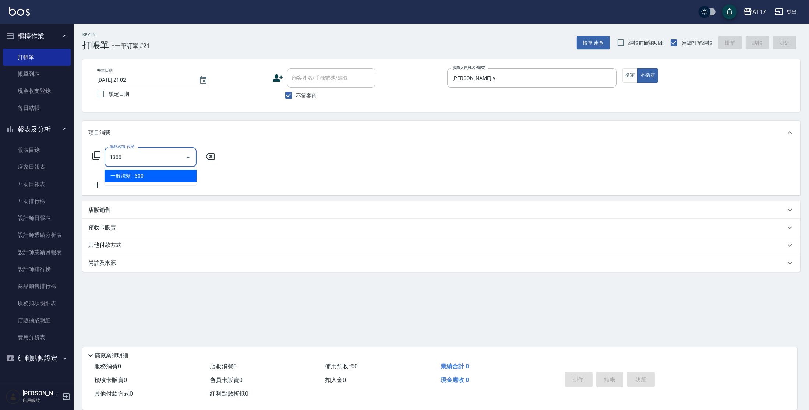
type input "一般洗髮(1300)"
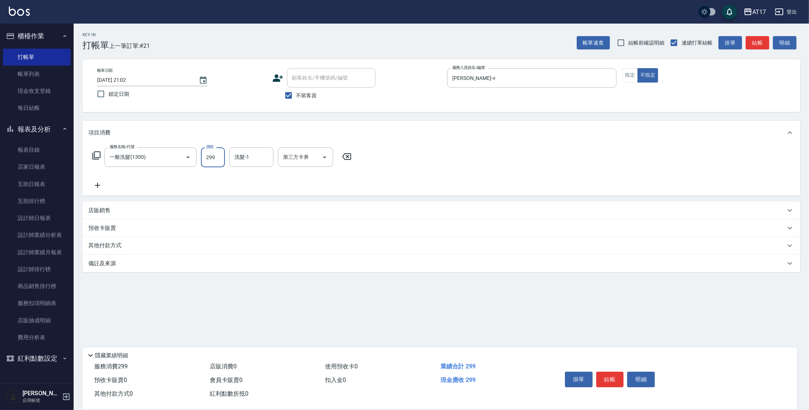
type input "299"
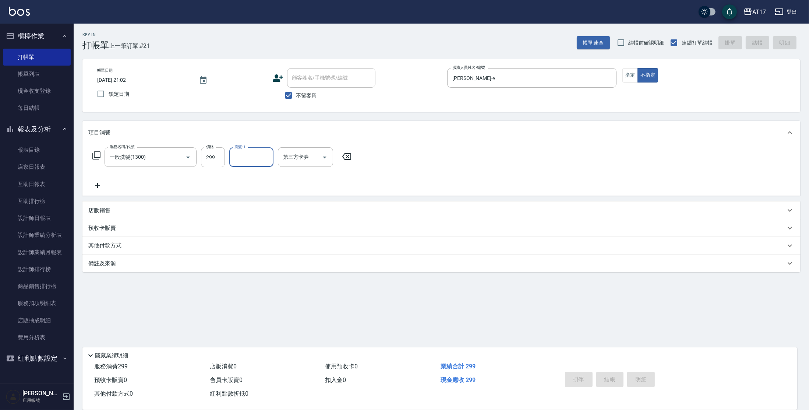
type input "[DATE] 21:03"
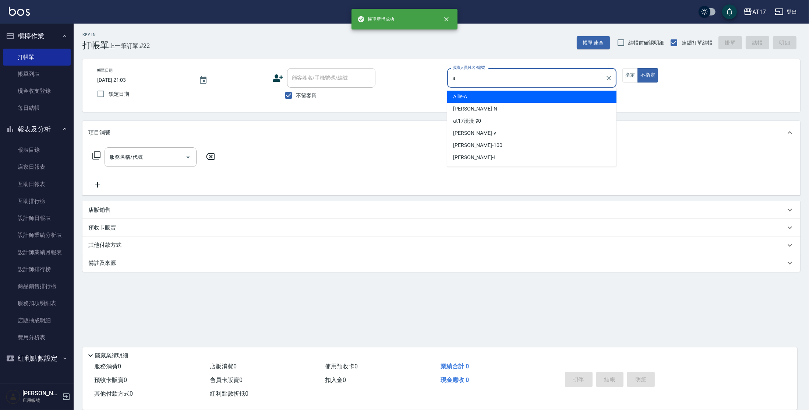
type input "Allie-A"
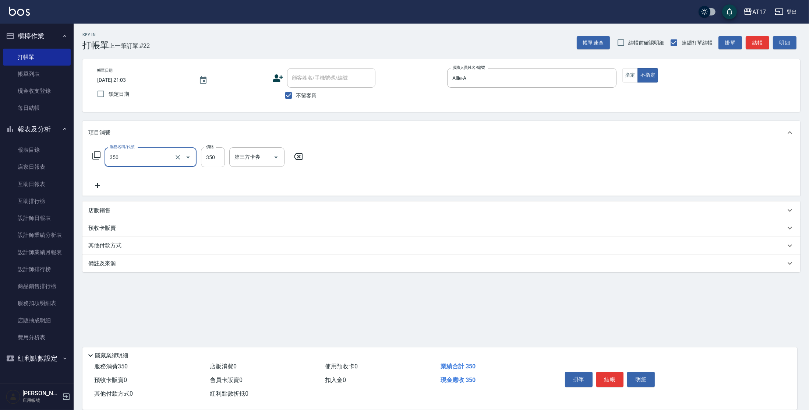
type input "350洗髮(350)"
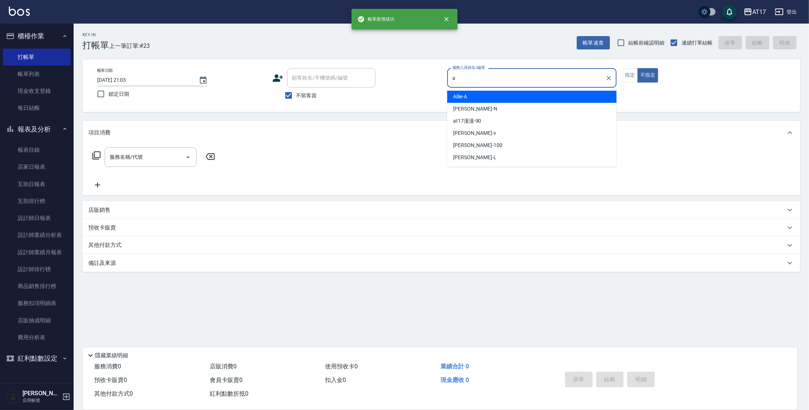
type input "Allie-A"
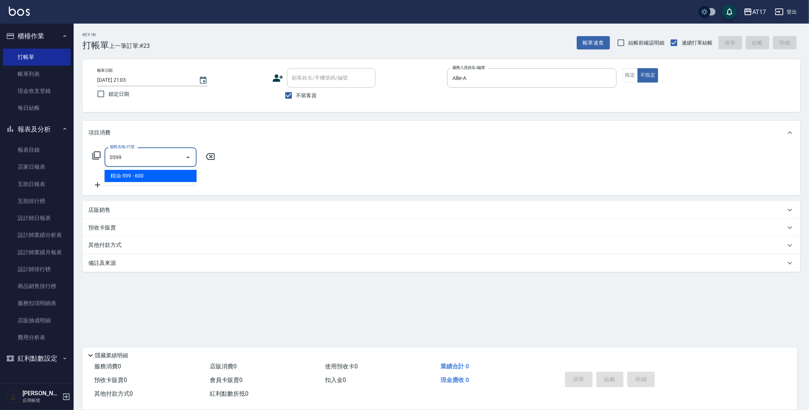
type input "精油-599(0599)"
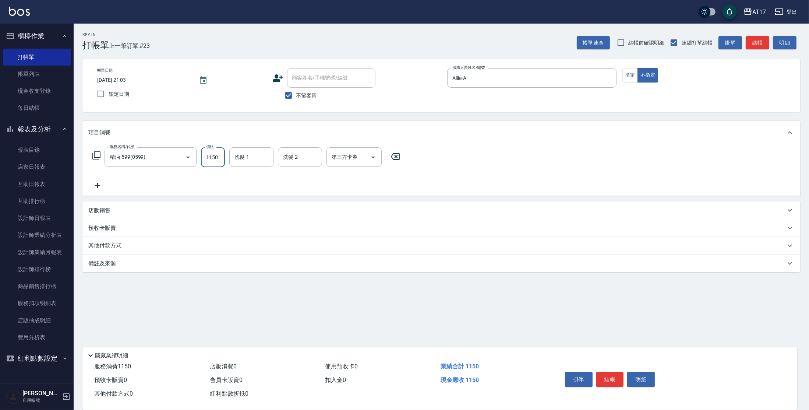
type input "1150"
type input "哲南-44"
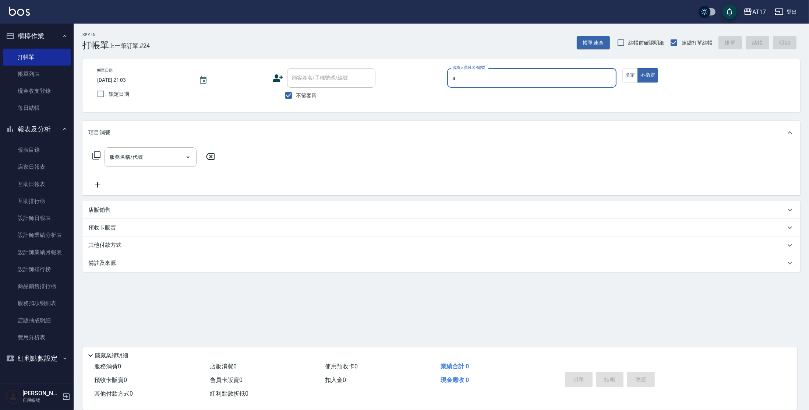
type input "Allie-A"
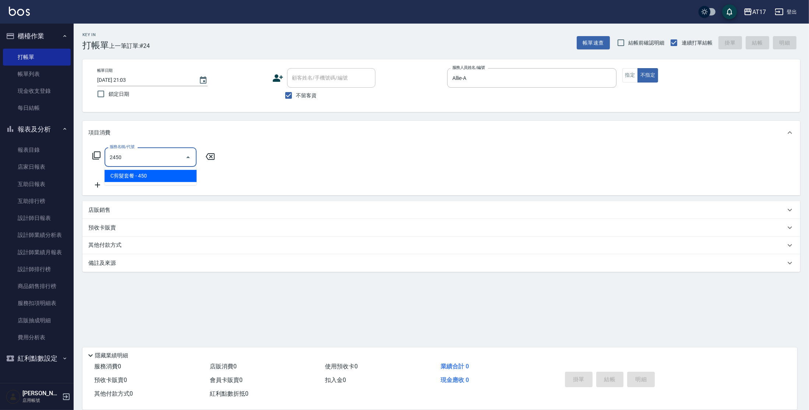
type input "C剪髮套餐(2450)"
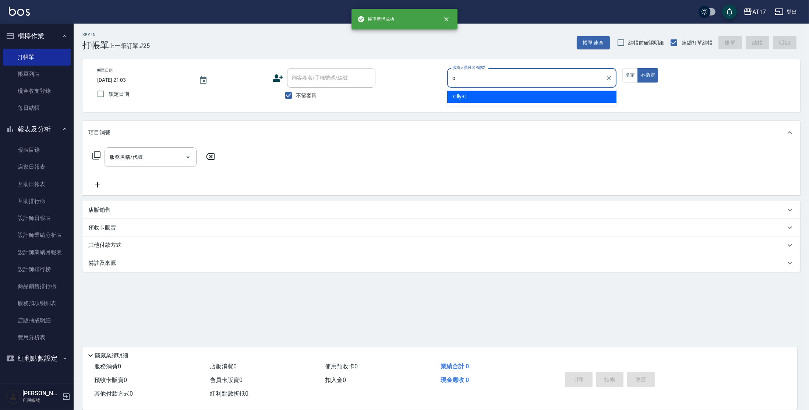
type input "Olly-O"
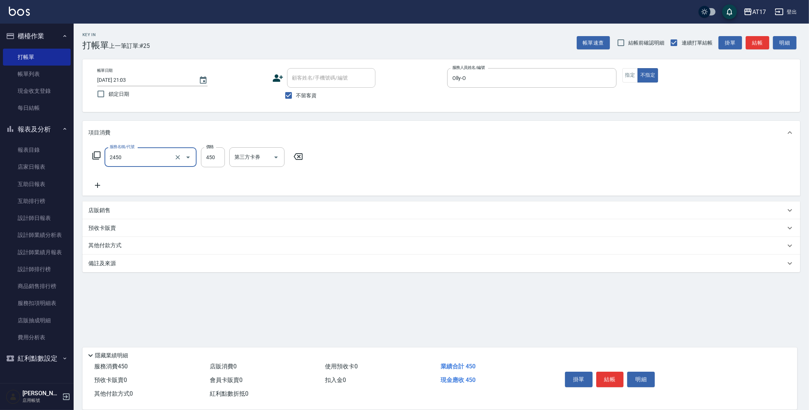
type input "C剪髮套餐(2450)"
type input "500"
type input "[PERSON_NAME]-23"
click at [627, 77] on button "指定" at bounding box center [631, 75] width 16 height 14
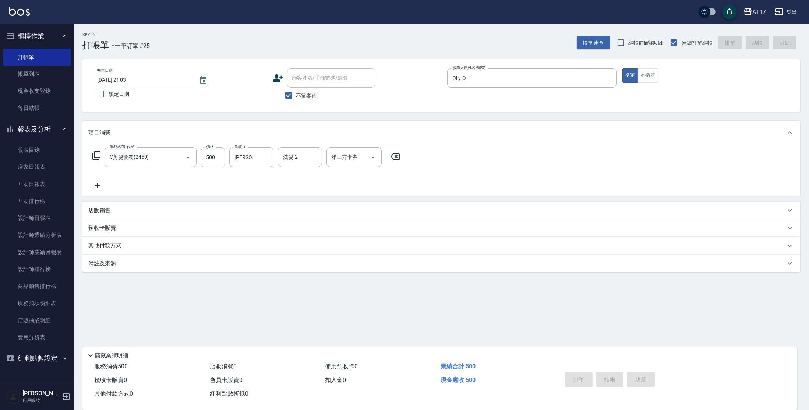
type input "[DATE] 21:04"
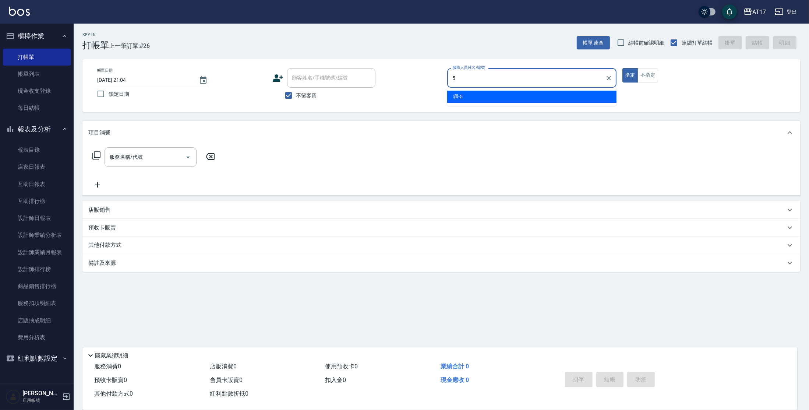
type input "獅-5"
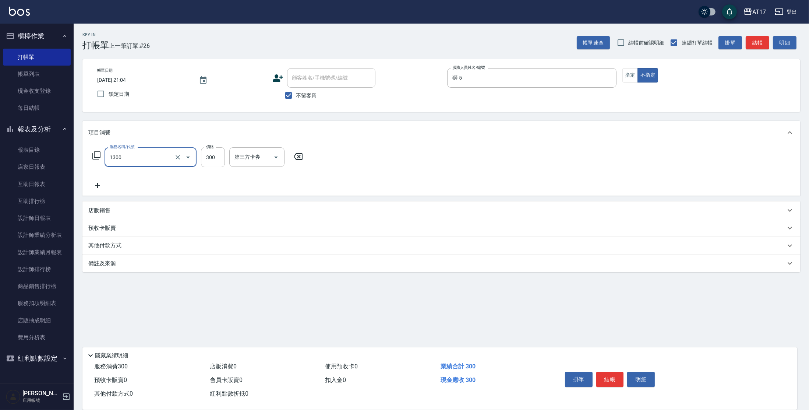
type input "一般洗髮(1300)"
type input "250"
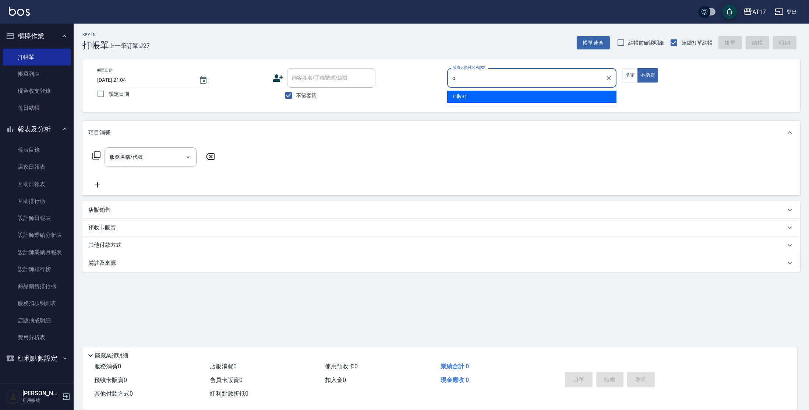
type input "Olly-O"
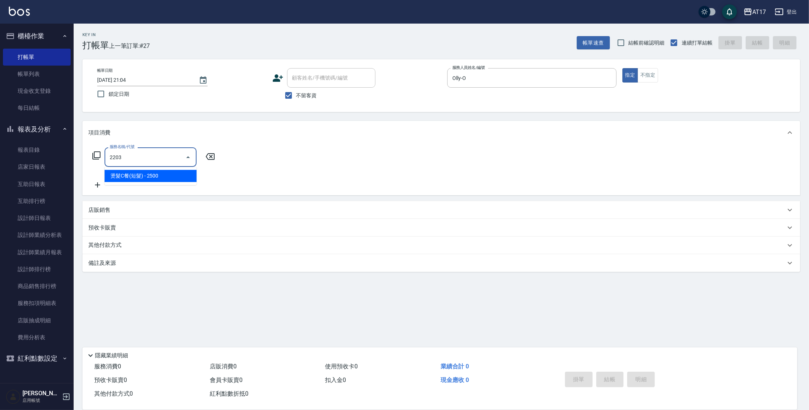
type input "燙髮C餐(短髮)(2203)"
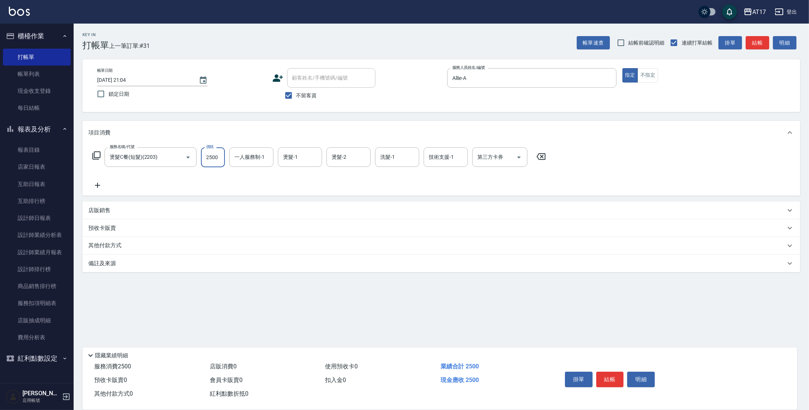
drag, startPoint x: 209, startPoint y: 163, endPoint x: 247, endPoint y: 131, distance: 50.1
click at [210, 163] on input "2500" at bounding box center [213, 157] width 24 height 20
drag, startPoint x: 264, startPoint y: 156, endPoint x: 272, endPoint y: 148, distance: 10.9
click at [266, 155] on icon "Clear" at bounding box center [265, 157] width 7 height 7
drag, startPoint x: 311, startPoint y: 164, endPoint x: 311, endPoint y: 158, distance: 5.9
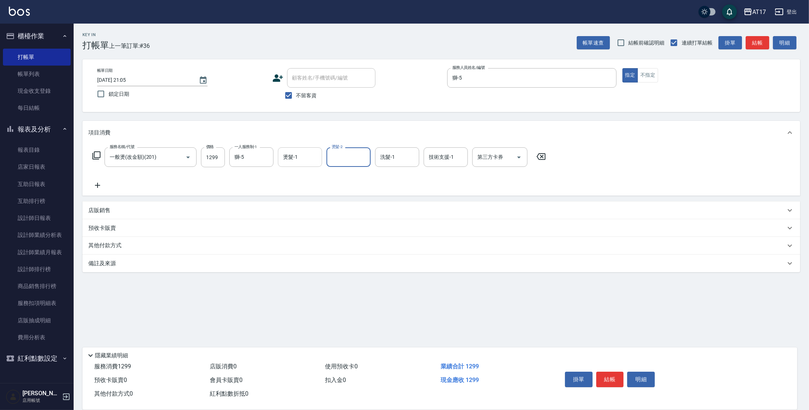
click at [311, 164] on div "燙髮-1" at bounding box center [300, 157] width 44 height 20
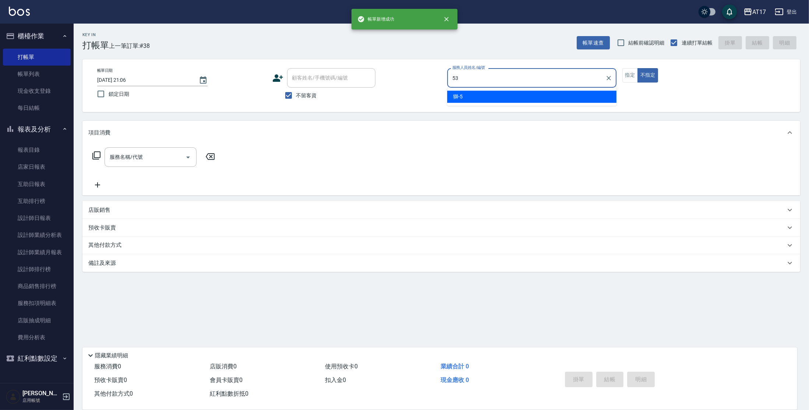
click at [638, 68] on button "不指定" at bounding box center [648, 75] width 21 height 14
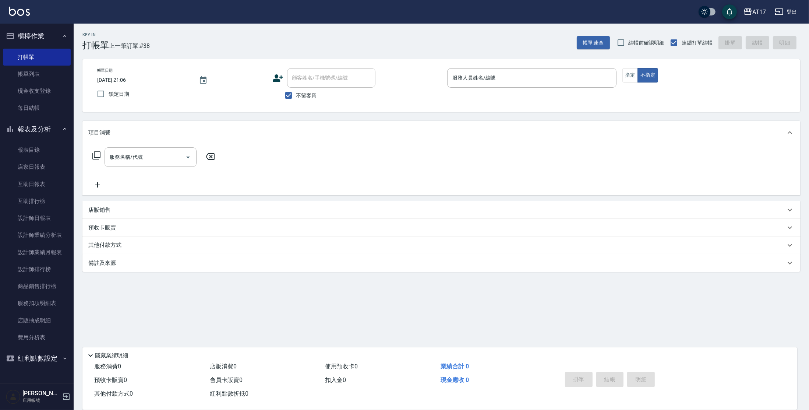
click at [483, 60] on div "Key In 打帳單 上一筆訂單:#38 帳單速查 結帳前確認明細 連續打單結帳 掛單 結帳 明細 帳單日期 [DATE] 21:06 鎖定日期 顧客姓名/手…" at bounding box center [442, 183] width 736 height 318
click at [479, 75] on input "服務人員姓名/編號" at bounding box center [532, 77] width 163 height 13
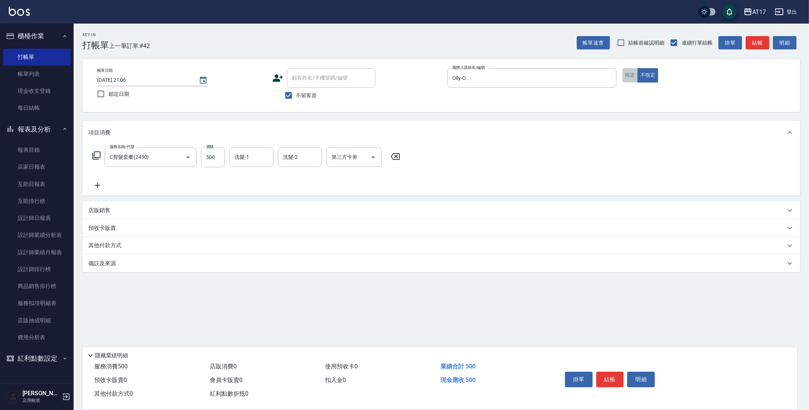
click at [629, 78] on button "指定" at bounding box center [631, 75] width 16 height 14
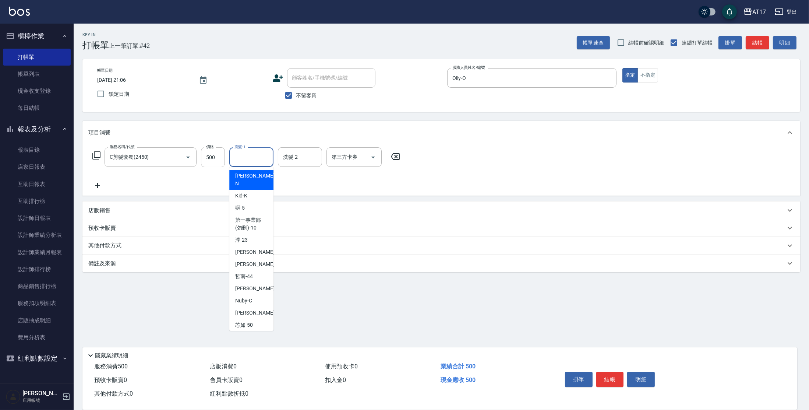
click at [246, 160] on input "洗髮-1" at bounding box center [252, 157] width 38 height 13
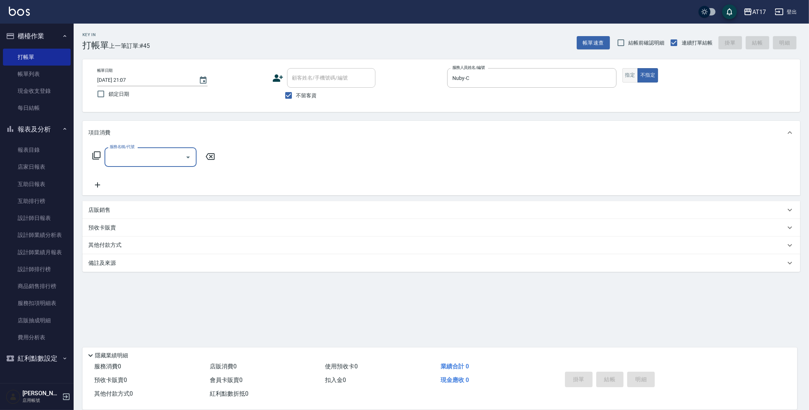
drag, startPoint x: 629, startPoint y: 81, endPoint x: 633, endPoint y: 77, distance: 6.0
click at [629, 81] on button "指定" at bounding box center [631, 75] width 16 height 14
click at [115, 205] on div "店販銷售" at bounding box center [441, 210] width 718 height 18
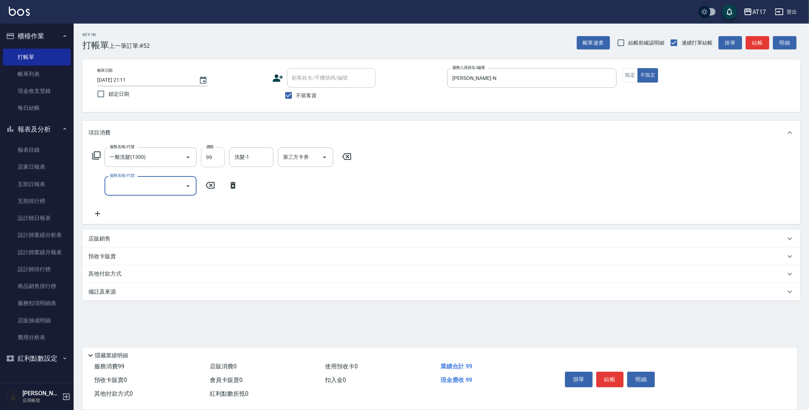
click at [207, 157] on input "99" at bounding box center [213, 157] width 24 height 20
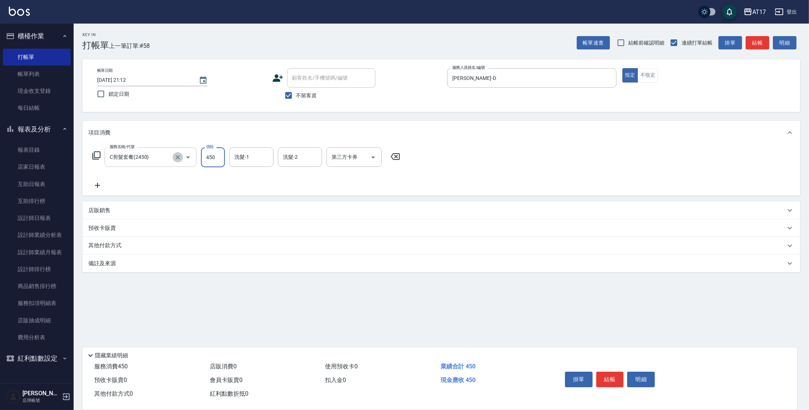
click at [176, 158] on icon "Clear" at bounding box center [178, 157] width 4 height 4
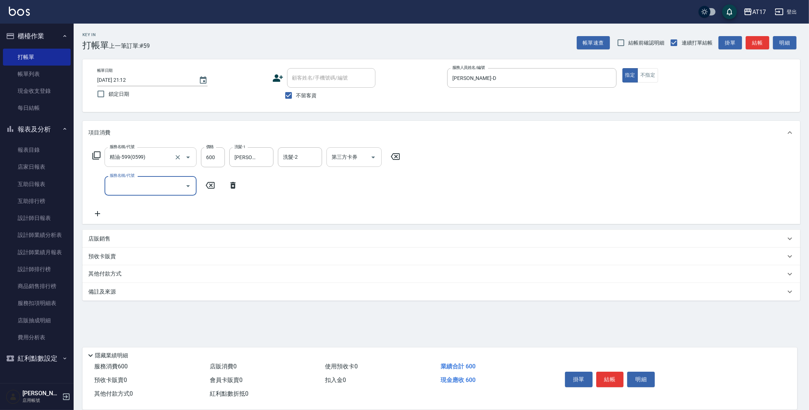
drag, startPoint x: 369, startPoint y: 157, endPoint x: 386, endPoint y: 143, distance: 22.2
click at [375, 152] on button "Open" at bounding box center [373, 157] width 12 height 12
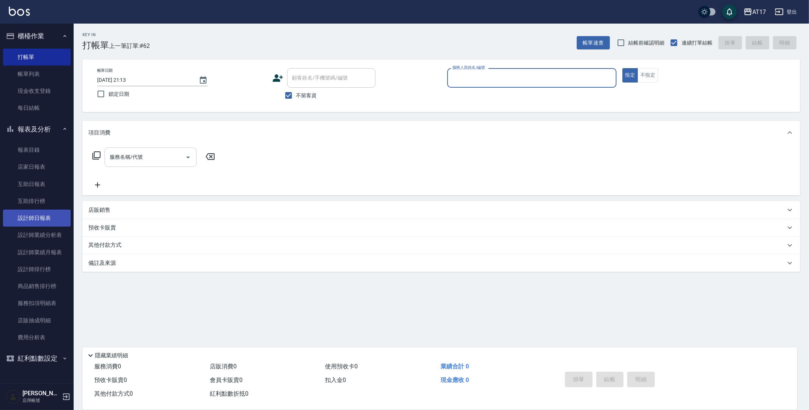
click at [56, 217] on link "設計師日報表" at bounding box center [37, 218] width 68 height 17
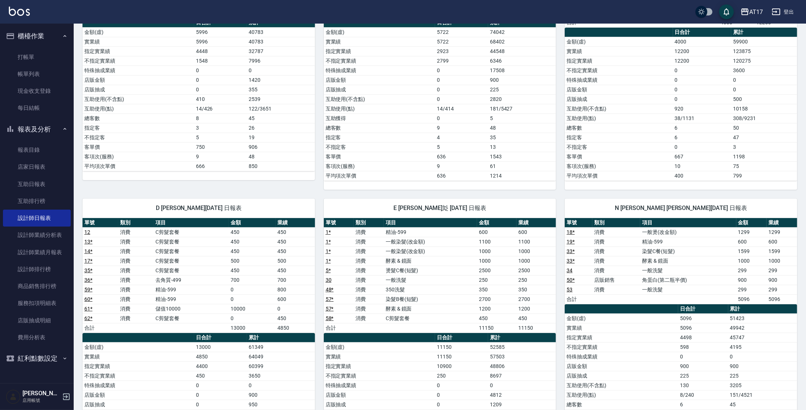
scroll to position [187, 0]
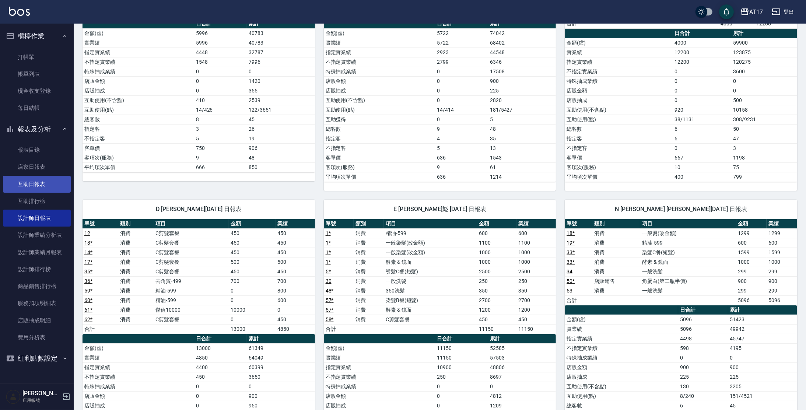
click at [46, 187] on link "互助日報表" at bounding box center [37, 184] width 68 height 17
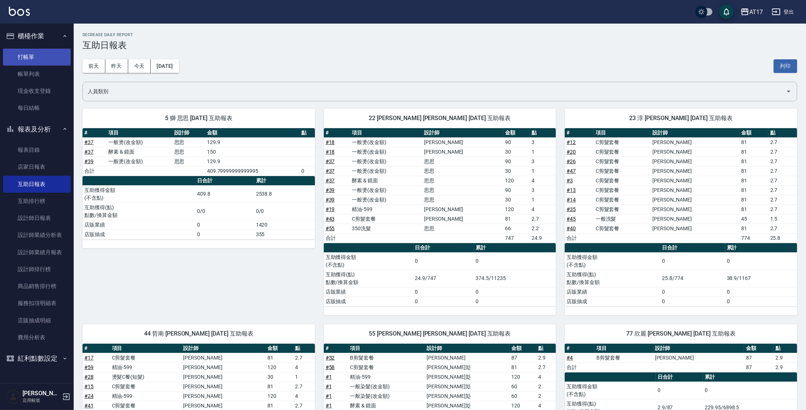
click at [60, 61] on link "打帳單" at bounding box center [37, 57] width 68 height 17
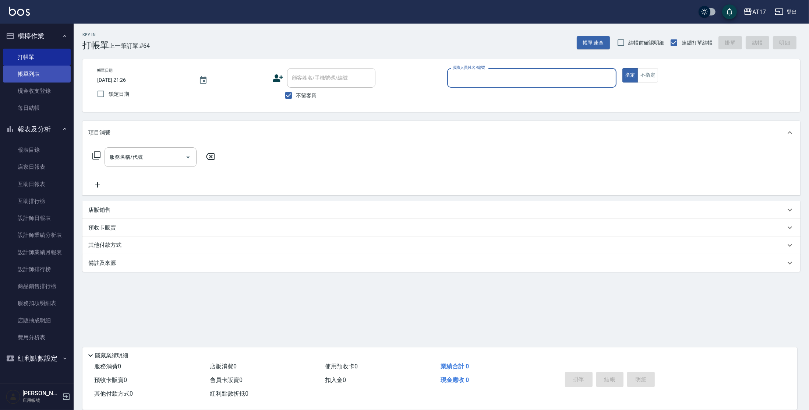
click at [49, 77] on link "帳單列表" at bounding box center [37, 74] width 68 height 17
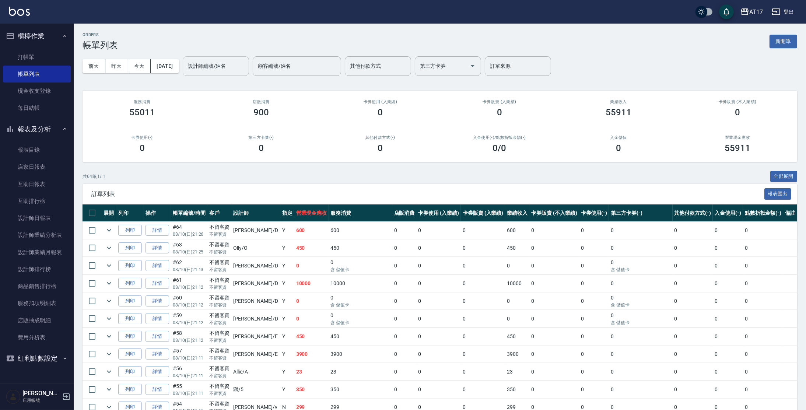
click at [246, 63] on input "設計師編號/姓名" at bounding box center [216, 66] width 60 height 13
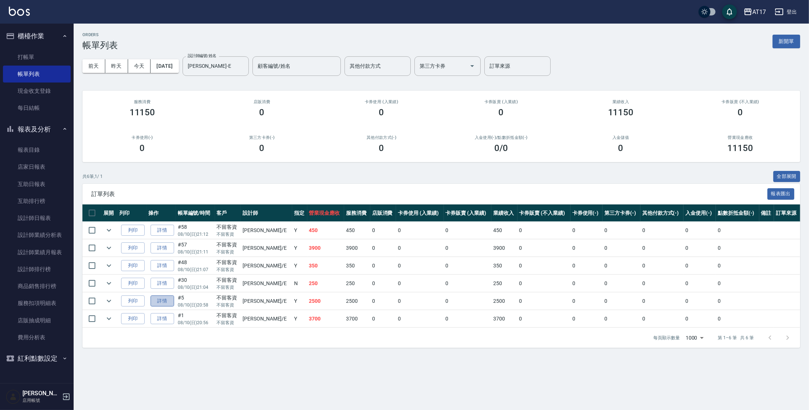
click at [168, 299] on link "詳情" at bounding box center [163, 300] width 24 height 11
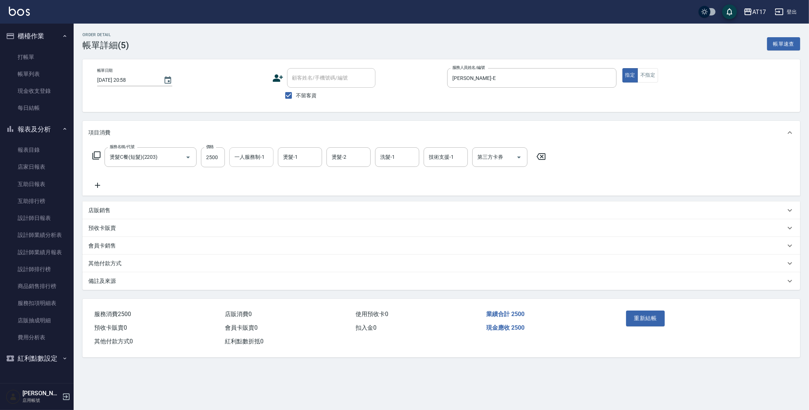
click at [238, 159] on input "一人服務制-1" at bounding box center [252, 157] width 38 height 13
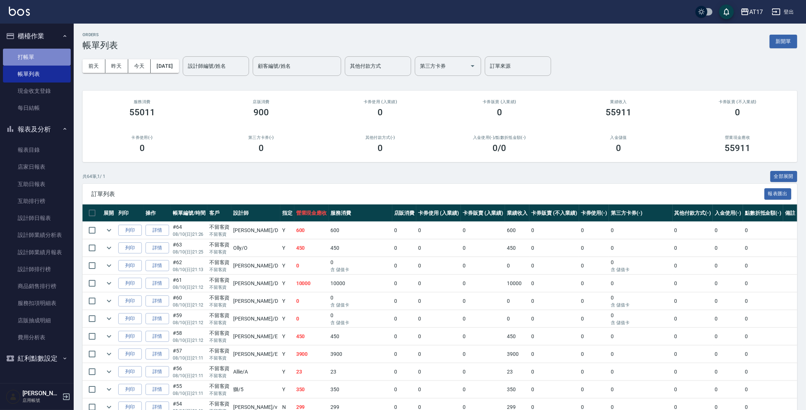
click at [35, 53] on link "打帳單" at bounding box center [37, 57] width 68 height 17
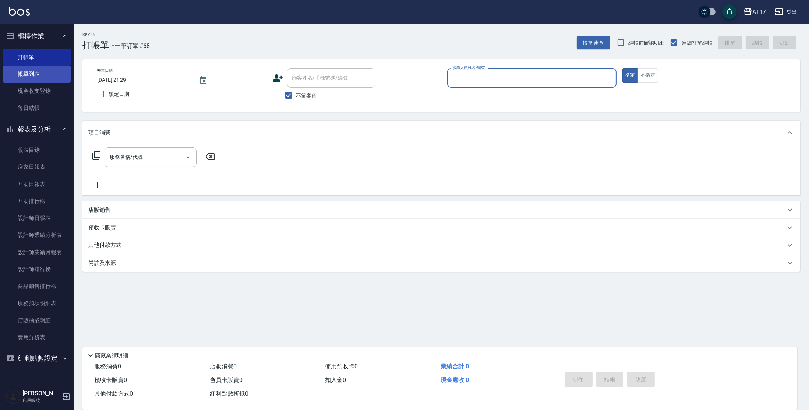
drag, startPoint x: 30, startPoint y: 73, endPoint x: 680, endPoint y: 4, distance: 654.3
click at [30, 73] on link "帳單列表" at bounding box center [37, 74] width 68 height 17
click at [30, 72] on link "帳單列表" at bounding box center [37, 74] width 68 height 17
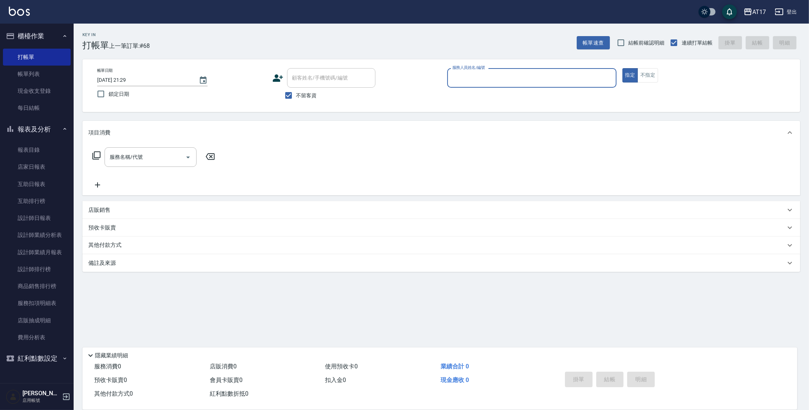
click at [30, 72] on link "帳單列表" at bounding box center [37, 74] width 68 height 17
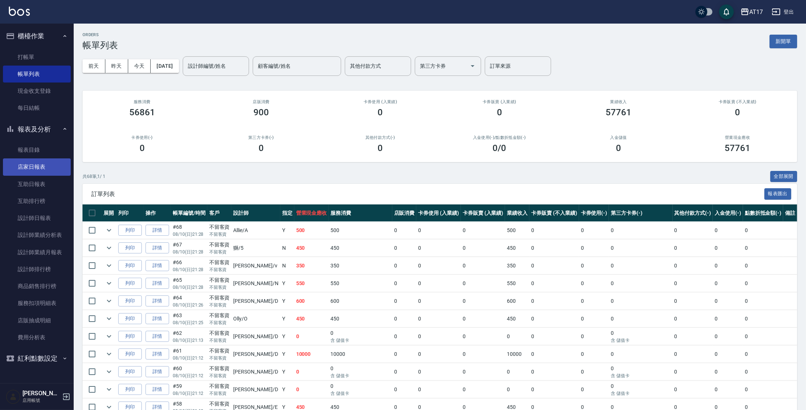
click at [47, 162] on link "店家日報表" at bounding box center [37, 166] width 68 height 17
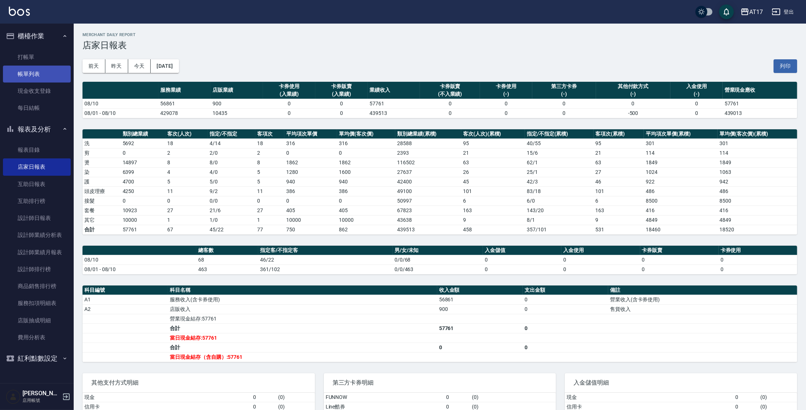
drag, startPoint x: 22, startPoint y: 81, endPoint x: 47, endPoint y: 77, distance: 25.7
click at [22, 81] on link "帳單列表" at bounding box center [37, 74] width 68 height 17
click at [47, 77] on link "帳單列表" at bounding box center [37, 74] width 68 height 17
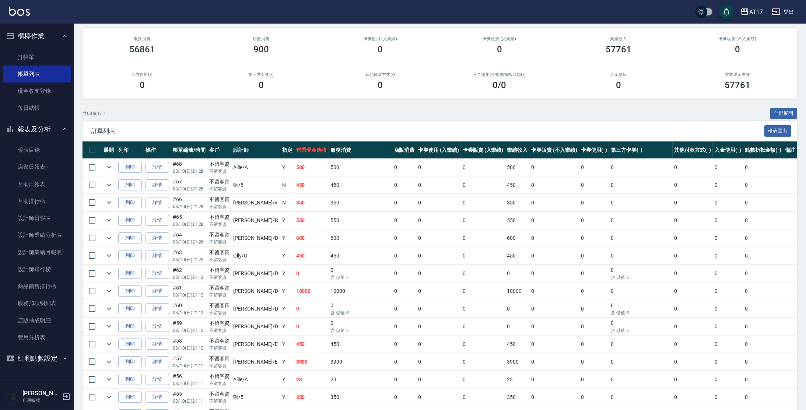
scroll to position [80, 0]
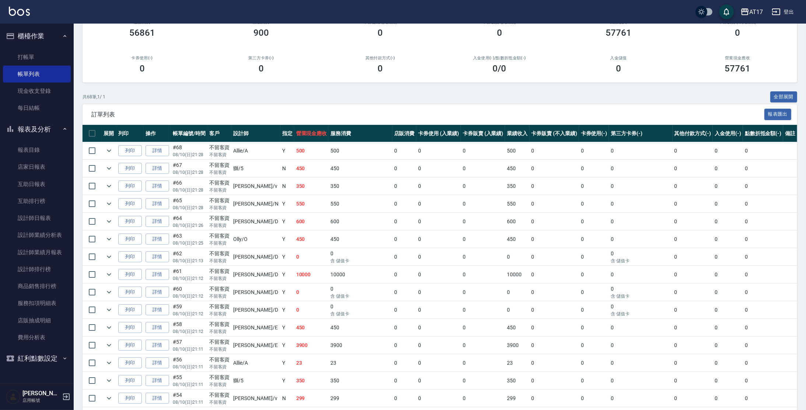
click at [164, 355] on td "詳情" at bounding box center [157, 362] width 27 height 17
click at [161, 362] on link "詳情" at bounding box center [157, 362] width 24 height 11
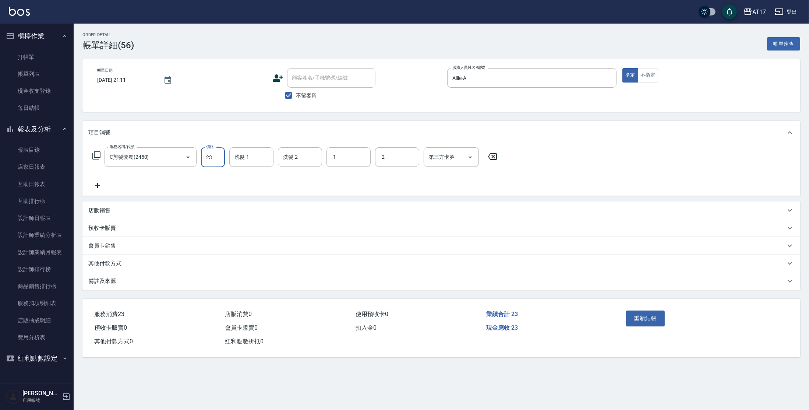
click at [222, 155] on input "23" at bounding box center [213, 157] width 24 height 20
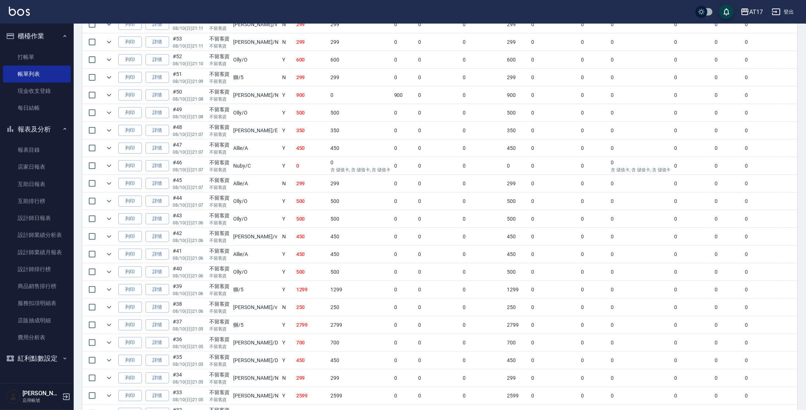
scroll to position [445, 0]
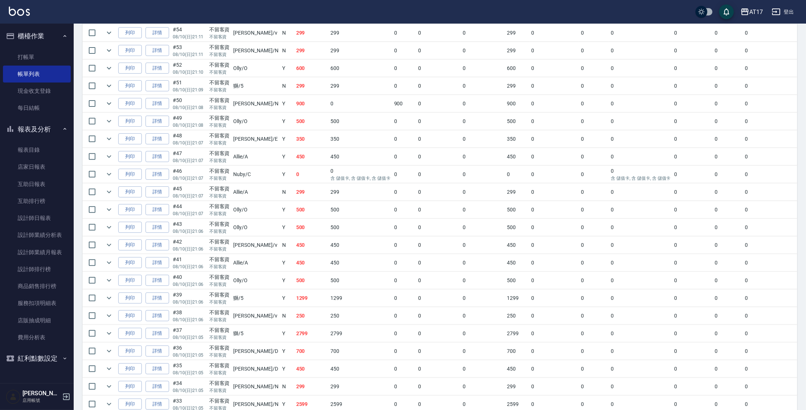
click at [806, 217] on html "AT17 登出 櫃檯作業 打帳單 帳單列表 現金收支登錄 每日結帳 報表及分析 報表目錄 店家日報表 互助日報表 互助排行榜 設計師日報表 設計師業績分析表 …" at bounding box center [403, 281] width 806 height 1452
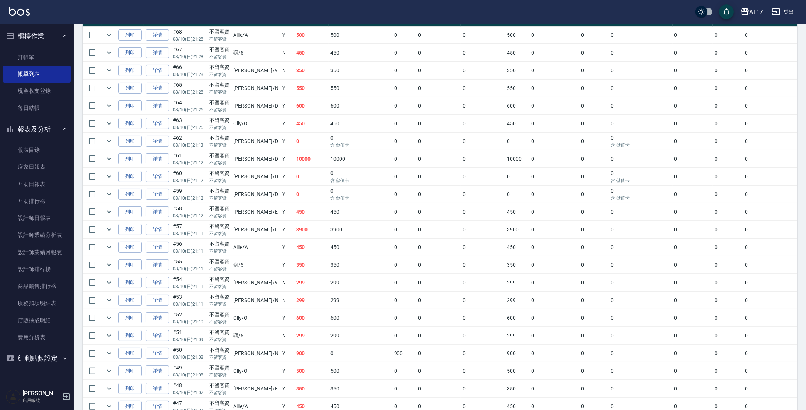
scroll to position [196, 0]
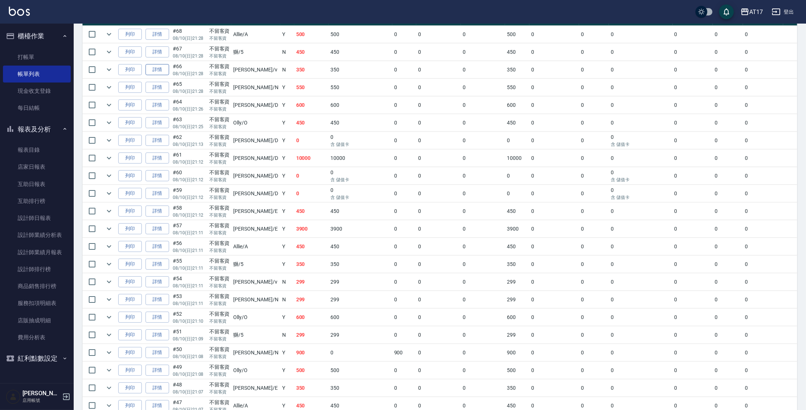
click at [158, 71] on link "詳情" at bounding box center [157, 69] width 24 height 11
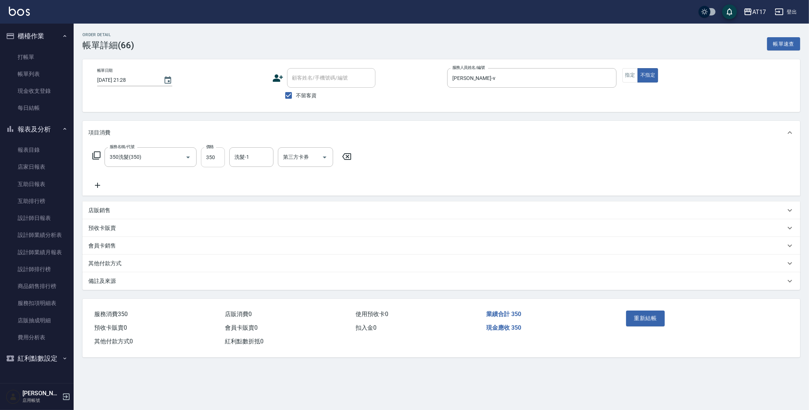
click at [211, 159] on input "350" at bounding box center [213, 157] width 24 height 20
click at [191, 158] on icon "Open" at bounding box center [188, 157] width 9 height 9
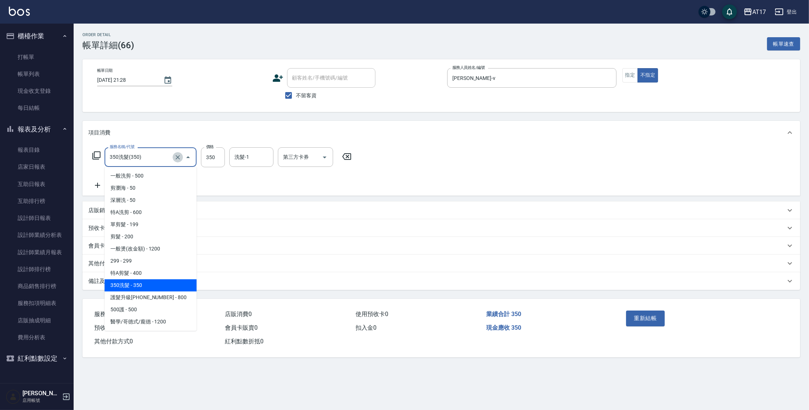
drag, startPoint x: 175, startPoint y: 158, endPoint x: 175, endPoint y: 151, distance: 7.0
click at [175, 158] on icon "Clear" at bounding box center [177, 157] width 7 height 7
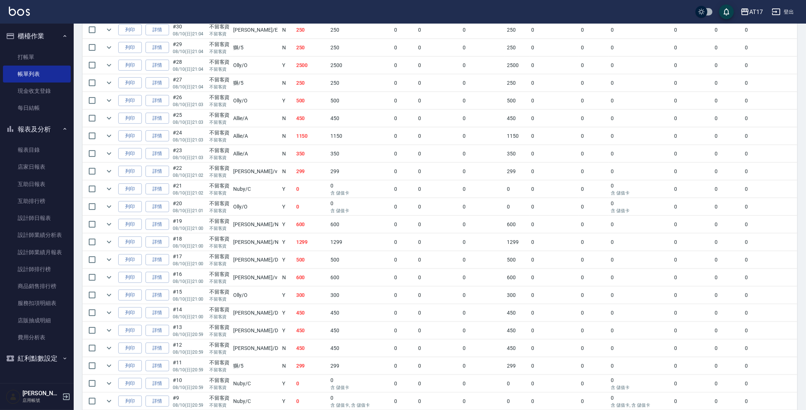
scroll to position [870, 0]
click at [161, 62] on link "詳情" at bounding box center [157, 66] width 24 height 11
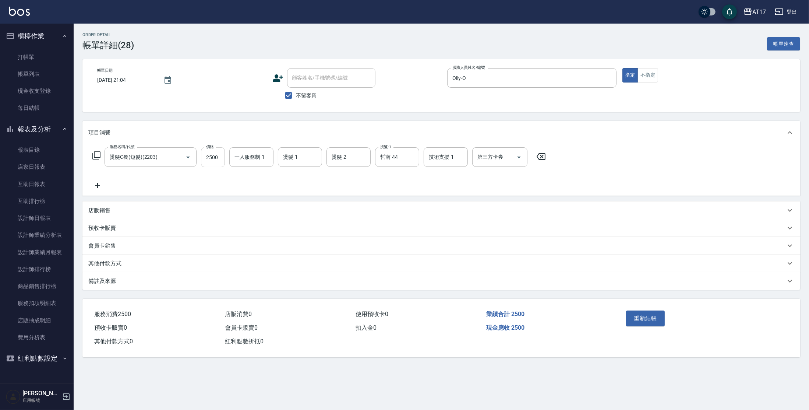
click at [224, 161] on input "2500" at bounding box center [213, 157] width 24 height 20
click at [654, 317] on button "重新結帳" at bounding box center [645, 317] width 39 height 15
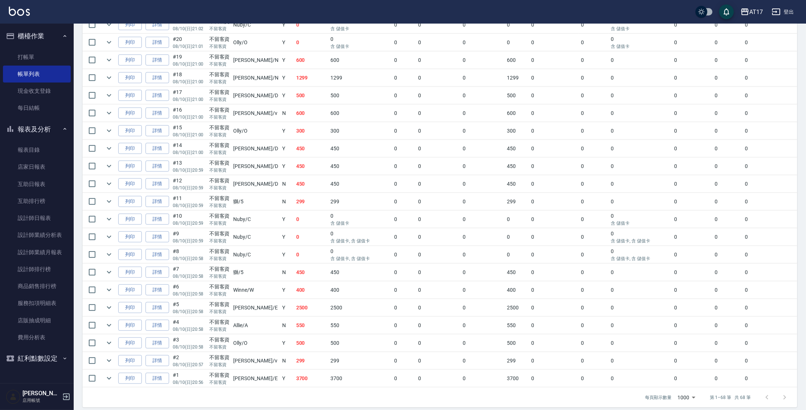
scroll to position [1037, 0]
click at [14, 110] on link "每日結帳" at bounding box center [37, 107] width 68 height 17
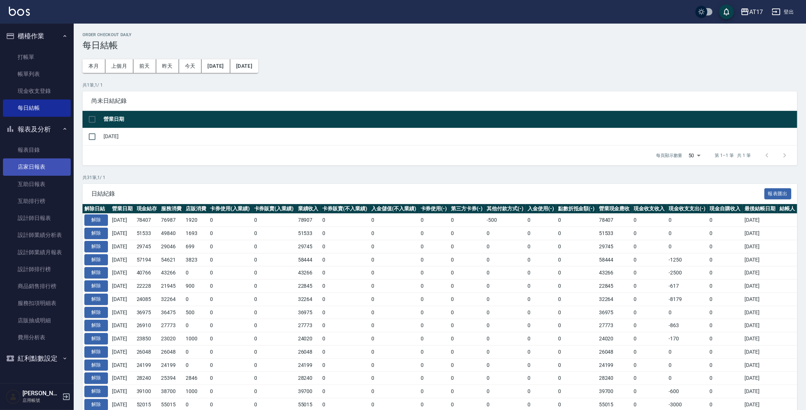
click at [20, 170] on link "店家日報表" at bounding box center [37, 166] width 68 height 17
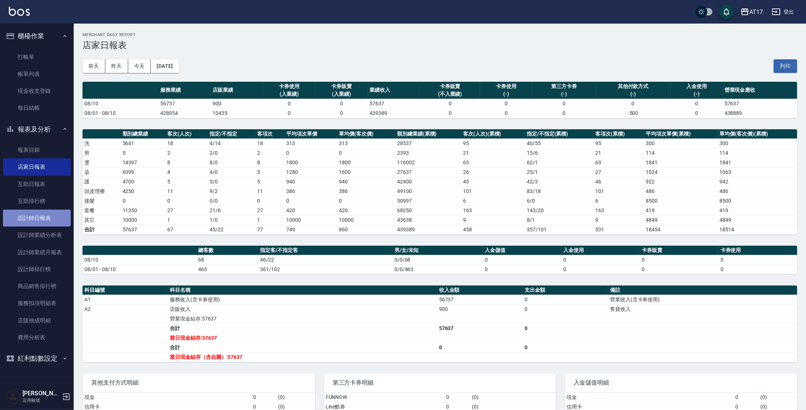
click at [27, 218] on link "設計師日報表" at bounding box center [37, 218] width 68 height 17
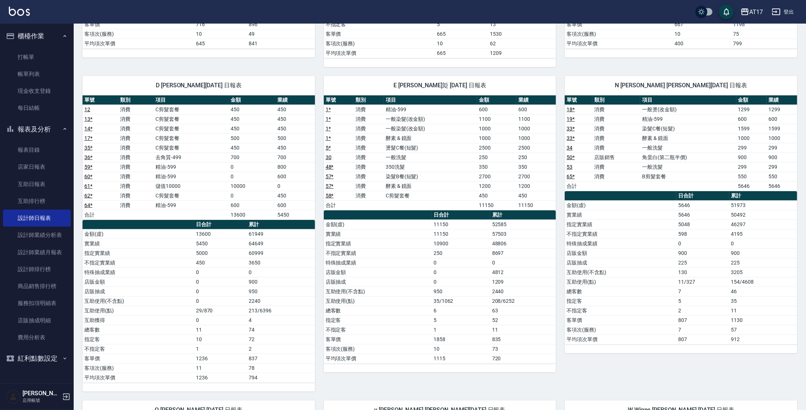
scroll to position [321, 0]
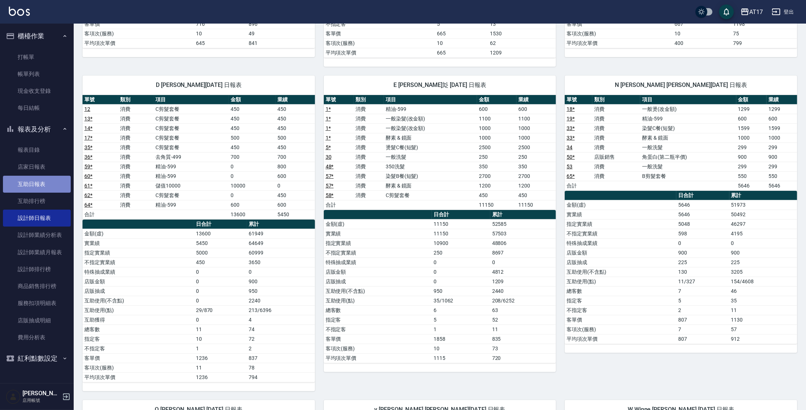
click at [41, 181] on link "互助日報表" at bounding box center [37, 184] width 68 height 17
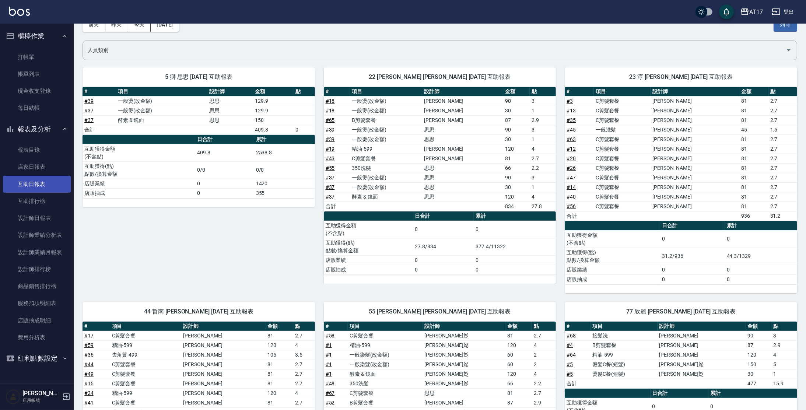
scroll to position [40, 0]
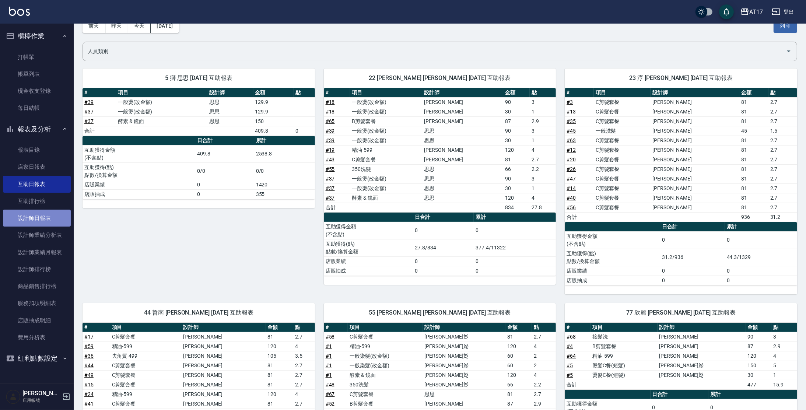
click at [41, 222] on link "設計師日報表" at bounding box center [37, 218] width 68 height 17
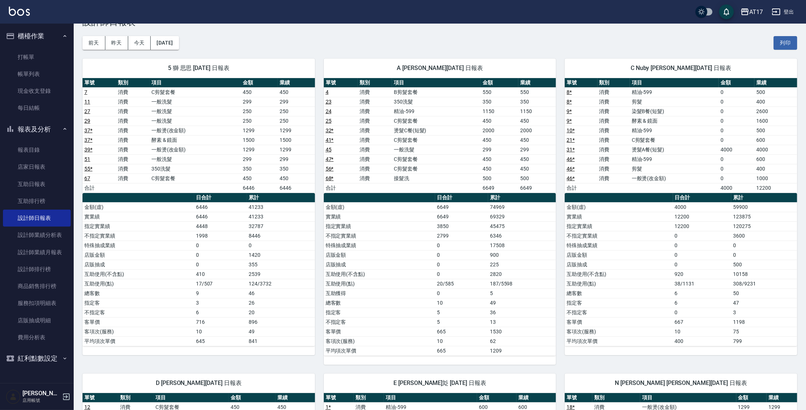
scroll to position [13, 0]
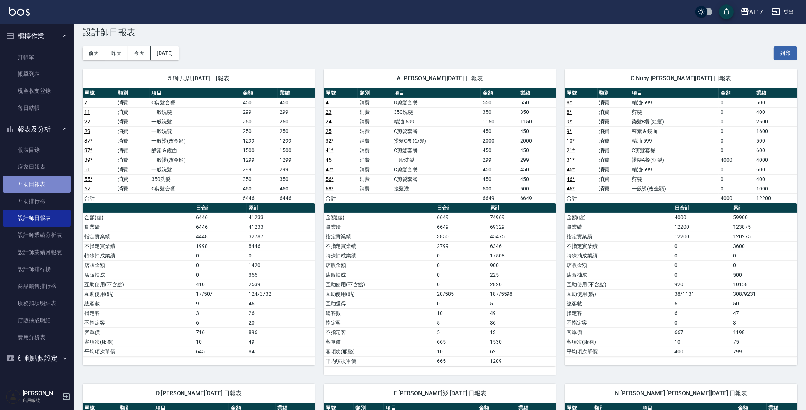
click at [24, 183] on link "互助日報表" at bounding box center [37, 184] width 68 height 17
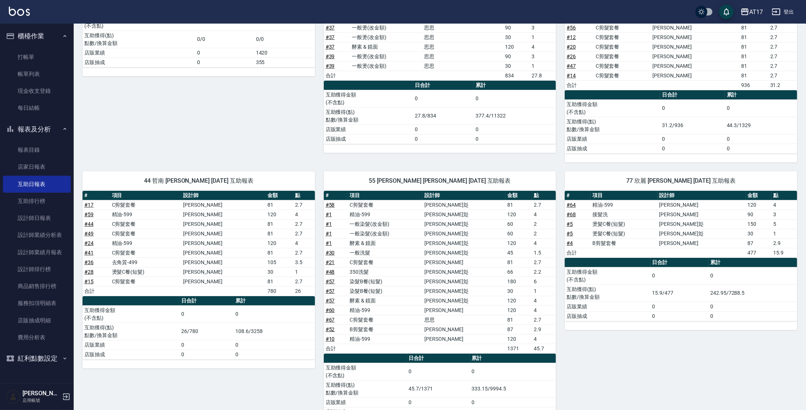
scroll to position [174, 0]
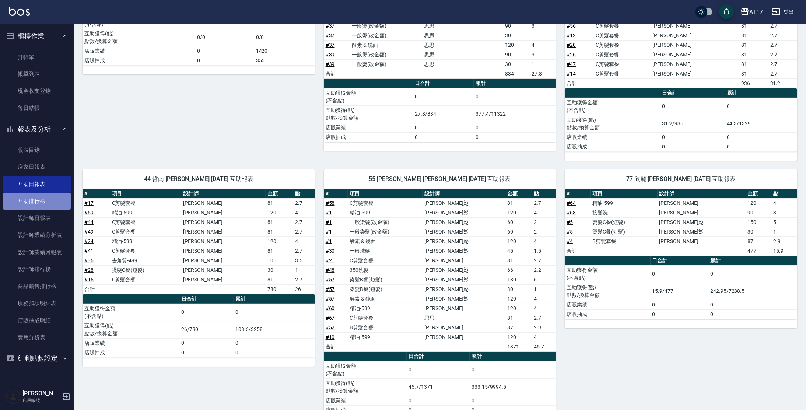
click at [27, 199] on link "互助排行榜" at bounding box center [37, 201] width 68 height 17
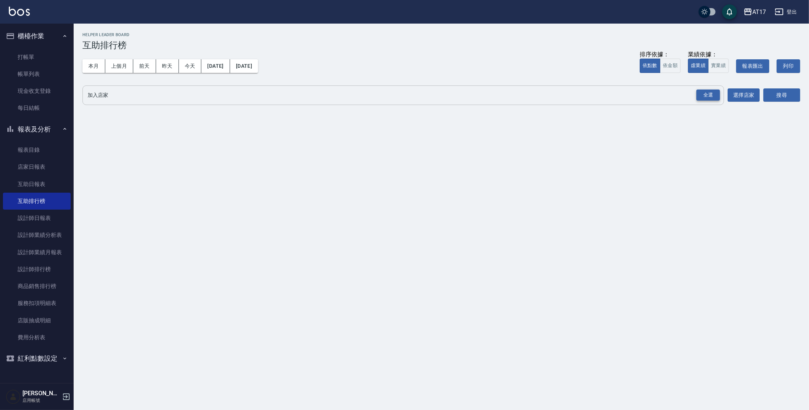
click at [705, 95] on div "全選" at bounding box center [709, 94] width 24 height 11
click at [794, 98] on button "搜尋" at bounding box center [782, 96] width 37 height 14
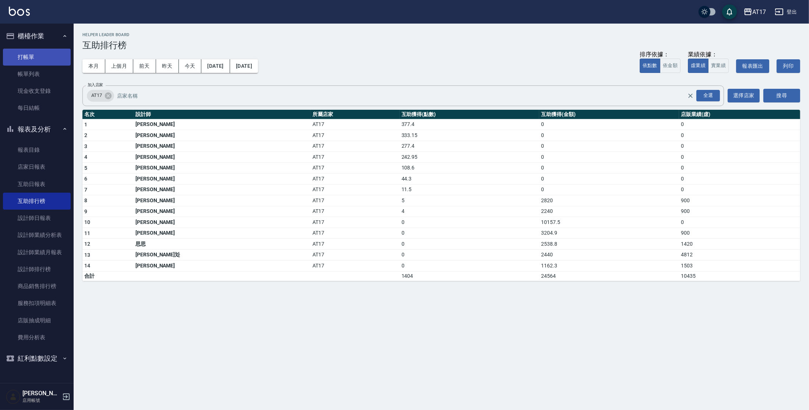
click at [44, 53] on link "打帳單" at bounding box center [37, 57] width 68 height 17
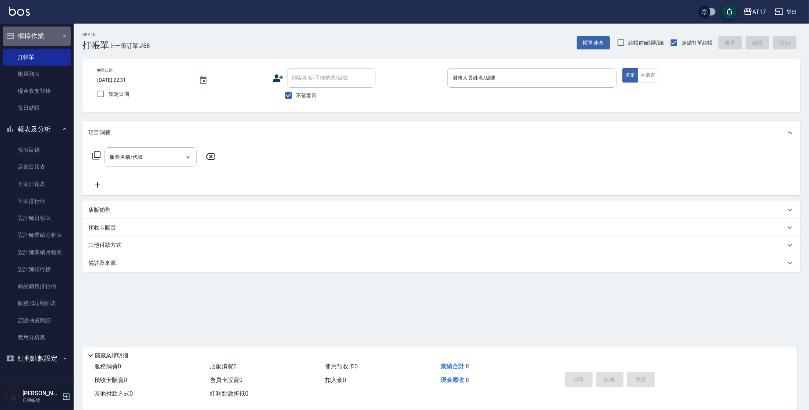
click at [45, 37] on button "櫃檯作業" at bounding box center [37, 36] width 68 height 19
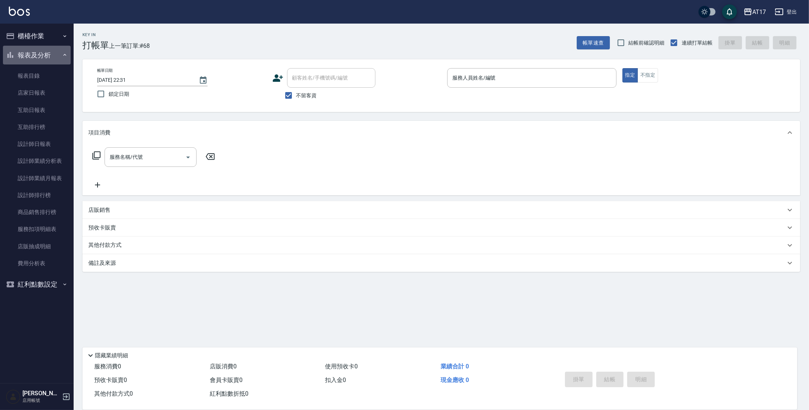
drag, startPoint x: 46, startPoint y: 59, endPoint x: 99, endPoint y: 31, distance: 59.6
click at [47, 59] on button "報表及分析" at bounding box center [37, 55] width 68 height 19
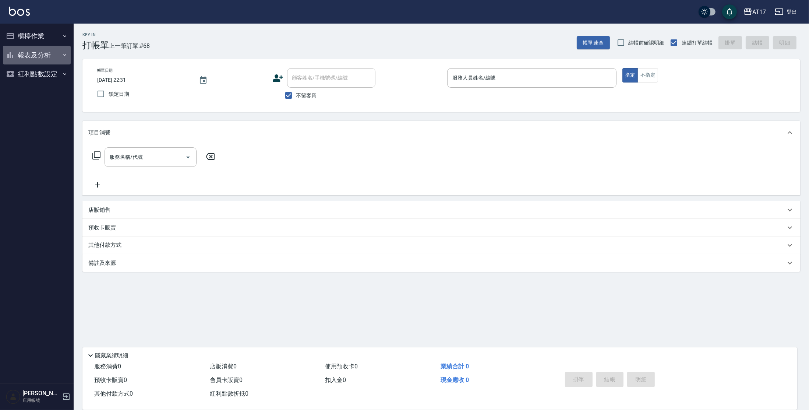
click at [60, 54] on button "報表及分析" at bounding box center [37, 55] width 68 height 19
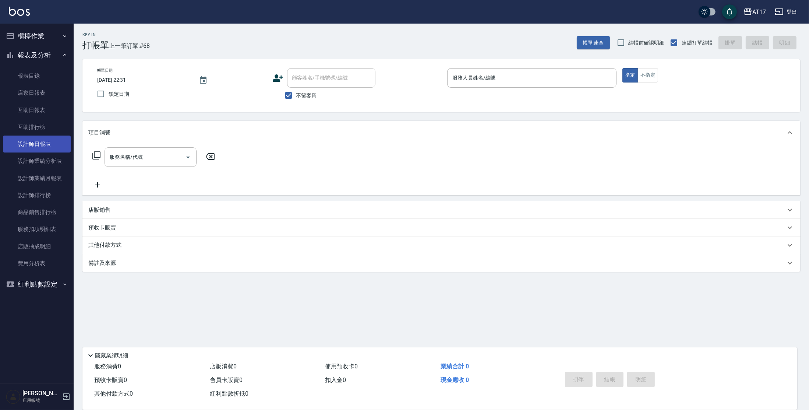
click at [33, 147] on link "設計師日報表" at bounding box center [37, 143] width 68 height 17
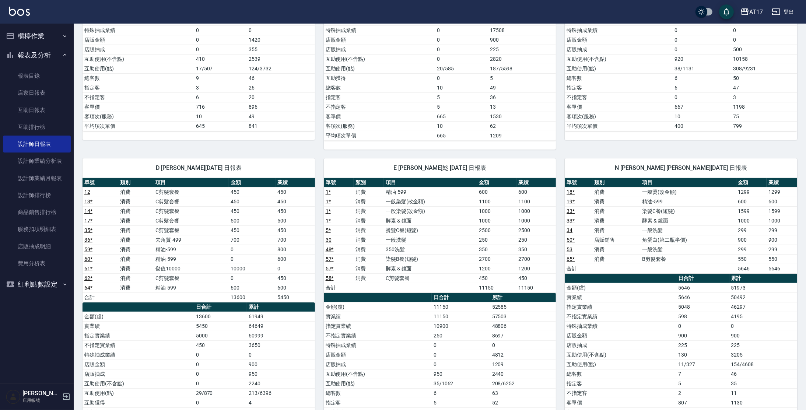
scroll to position [268, 0]
